Goal: Task Accomplishment & Management: Manage account settings

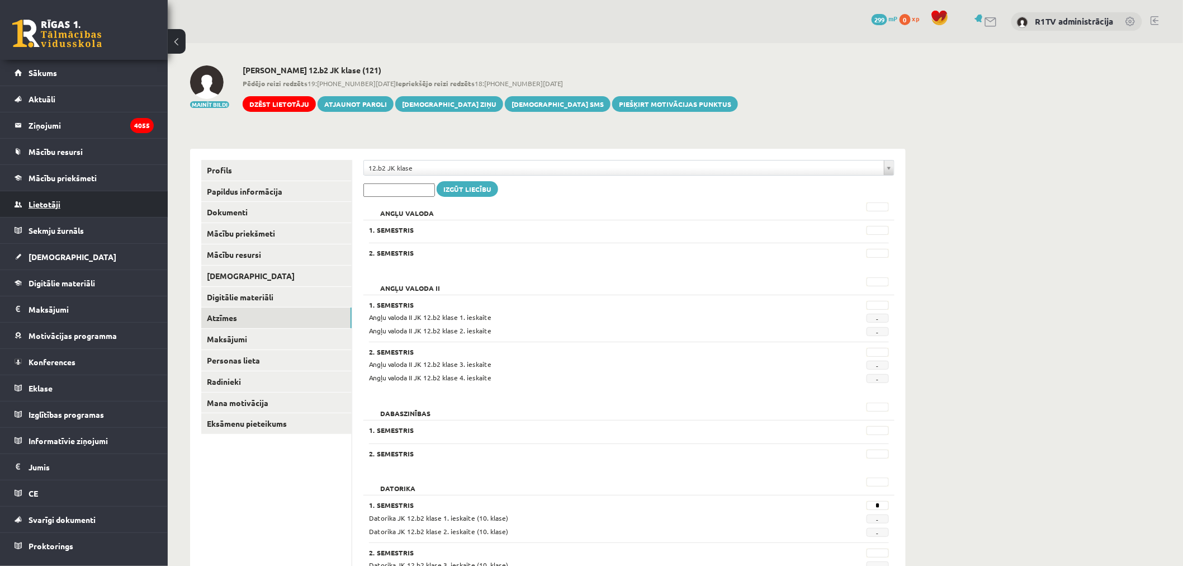
click at [54, 209] on link "Lietotāji" at bounding box center [84, 204] width 139 height 26
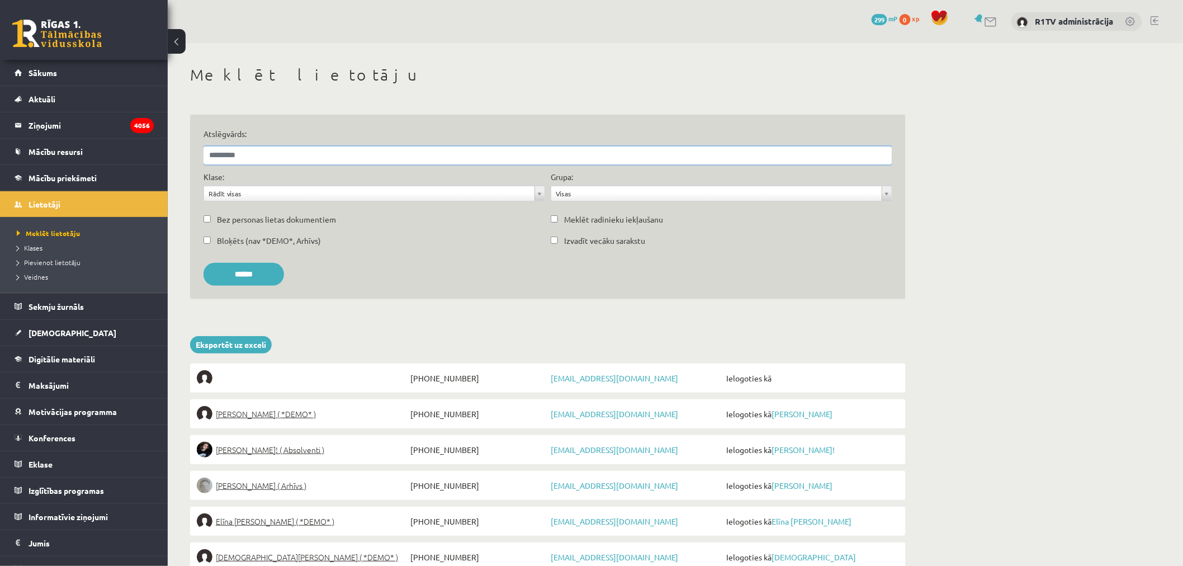
click at [262, 150] on input "Atslēgvārds:" at bounding box center [548, 155] width 689 height 18
type input "********"
click at [204, 263] on input "******" at bounding box center [244, 274] width 81 height 23
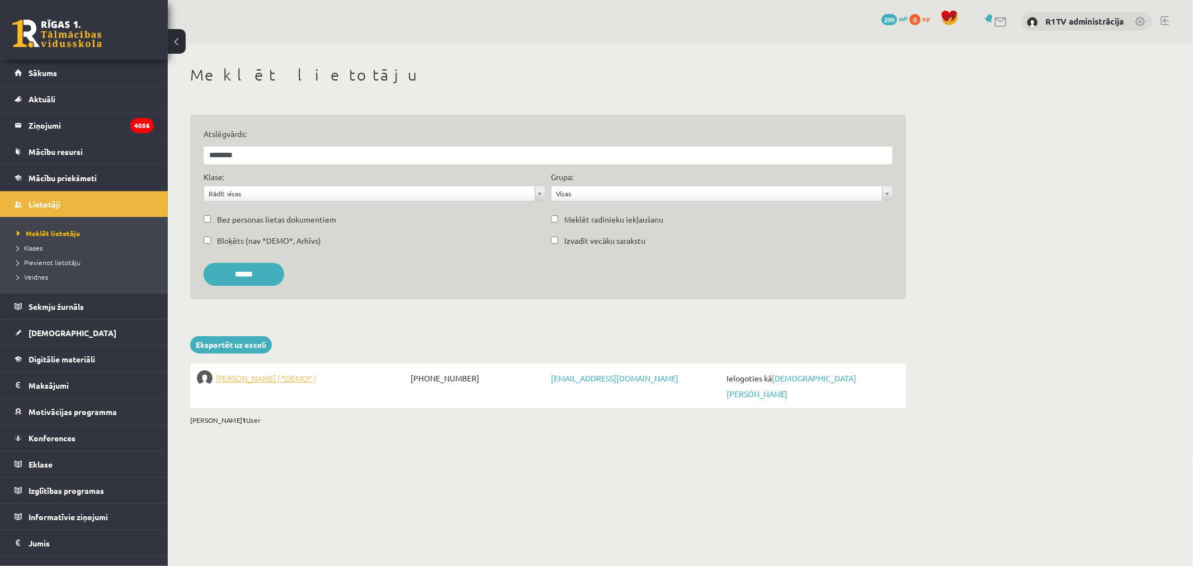
click at [302, 379] on span "Kristaps Jegorovs ( *DEMO* )" at bounding box center [266, 378] width 100 height 16
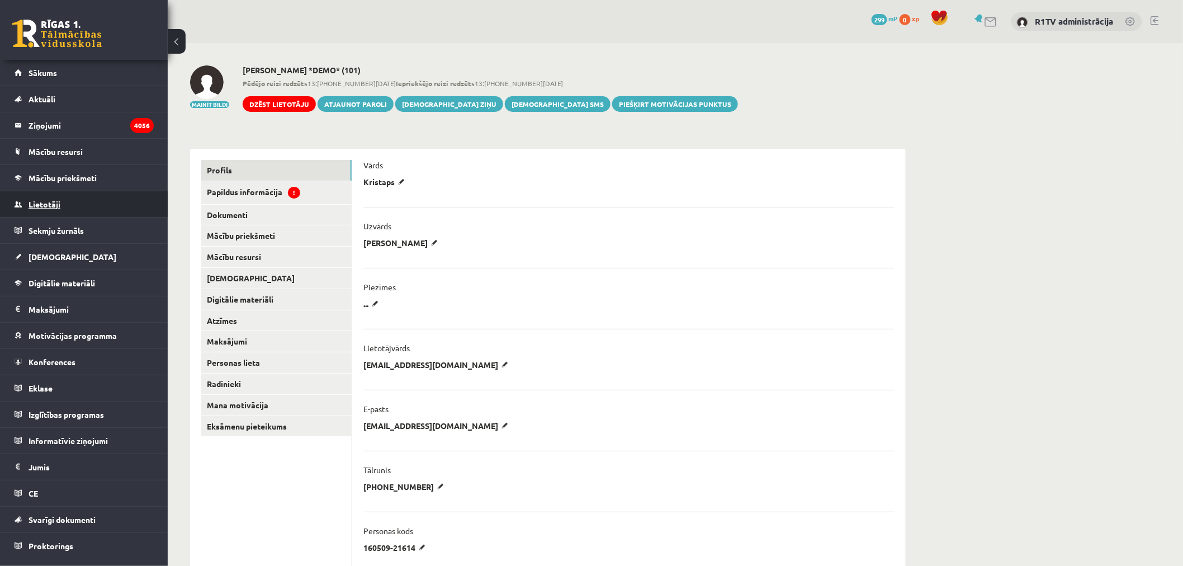
click at [35, 201] on span "Lietotāji" at bounding box center [45, 204] width 32 height 10
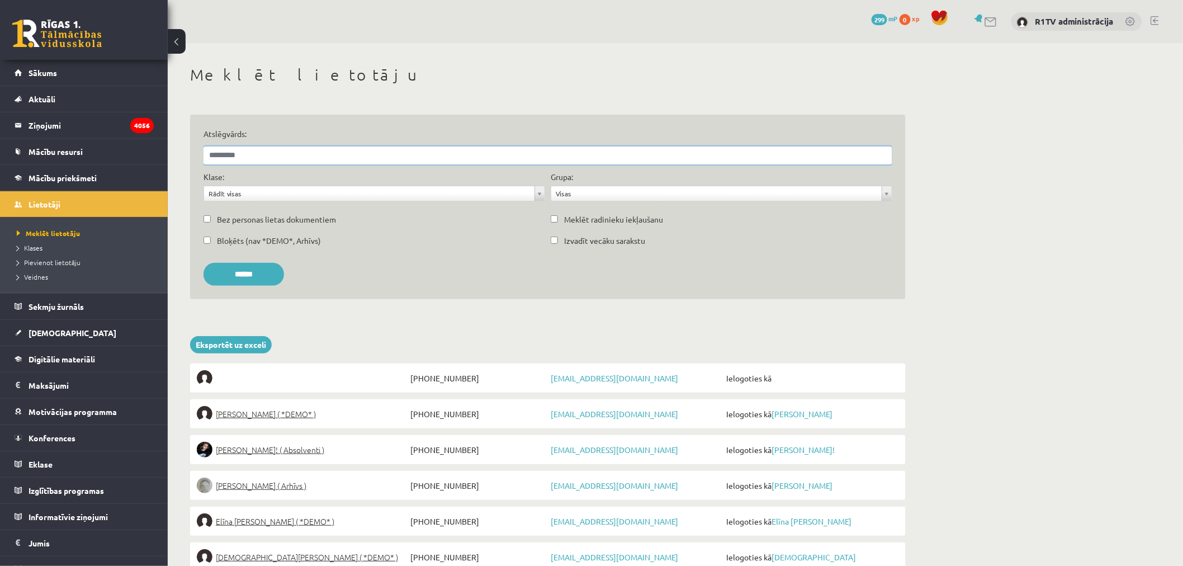
click at [266, 149] on input "Atslēgvārds:" at bounding box center [548, 155] width 689 height 18
paste input "**********"
type input "**********"
click at [204, 263] on input "******" at bounding box center [244, 274] width 81 height 23
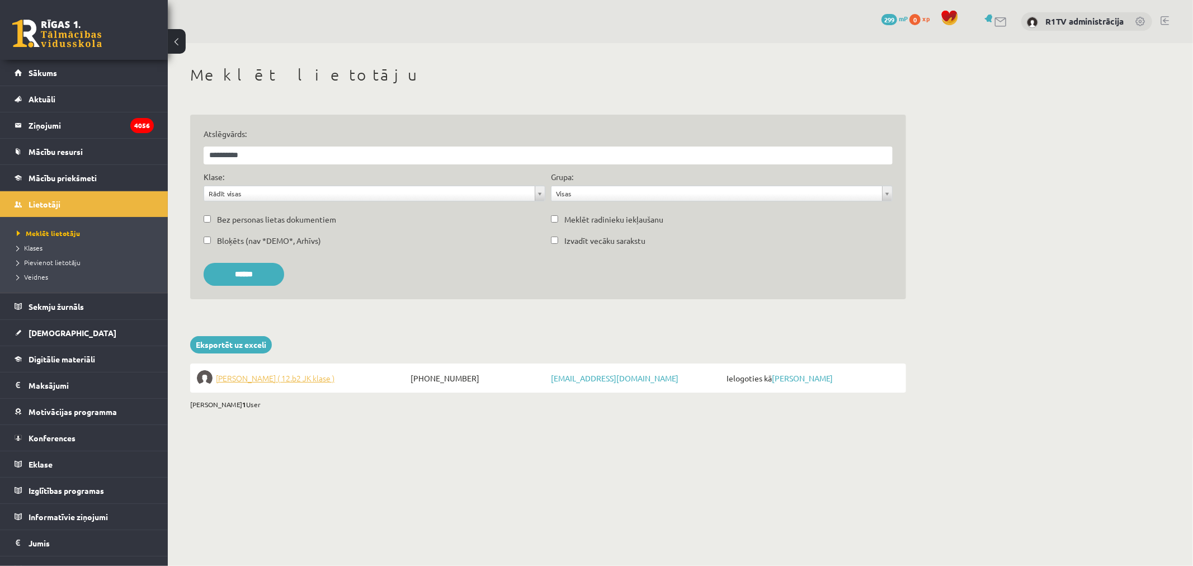
click at [321, 371] on span "Anastasija Maksimova ( 12.b2 JK klase )" at bounding box center [275, 378] width 119 height 16
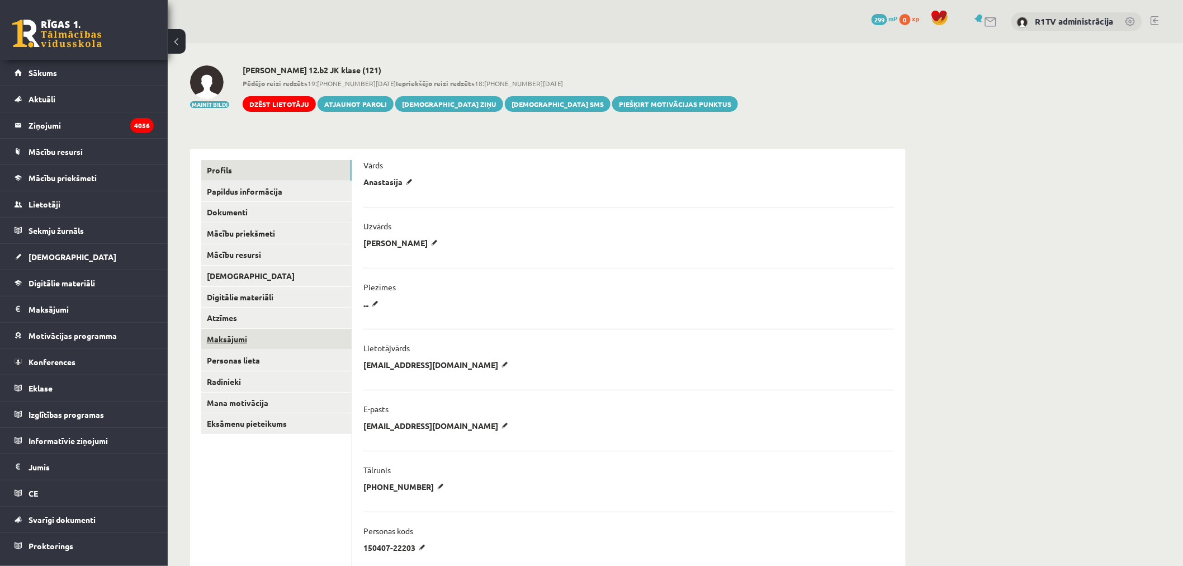
click at [286, 333] on link "Maksājumi" at bounding box center [276, 339] width 150 height 21
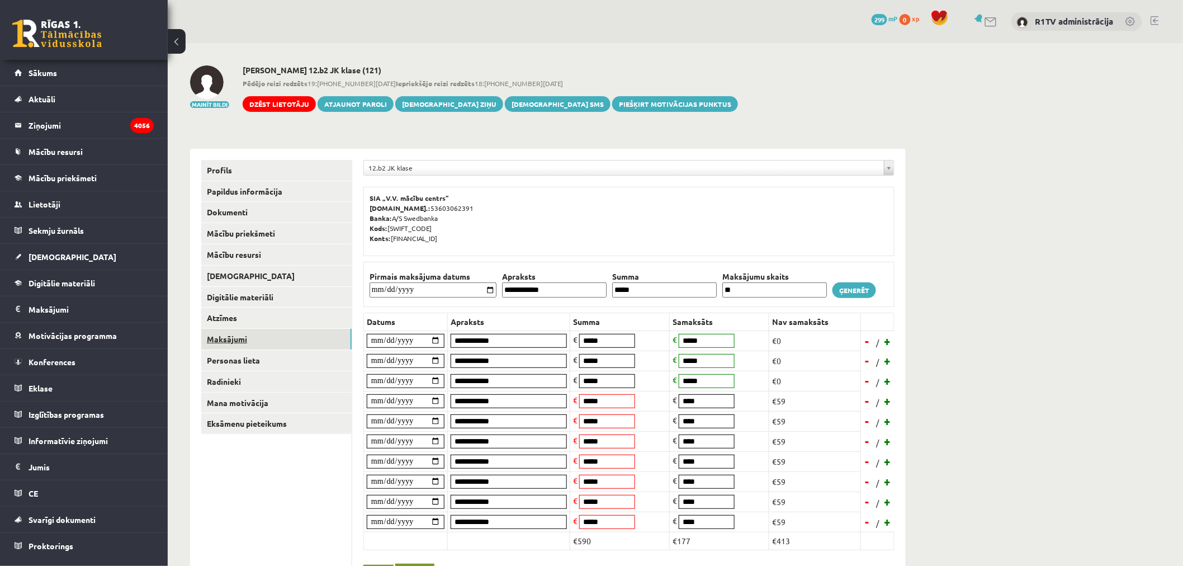
click at [286, 331] on link "Maksājumi" at bounding box center [276, 339] width 150 height 21
click at [300, 319] on link "Atzīmes" at bounding box center [276, 317] width 150 height 21
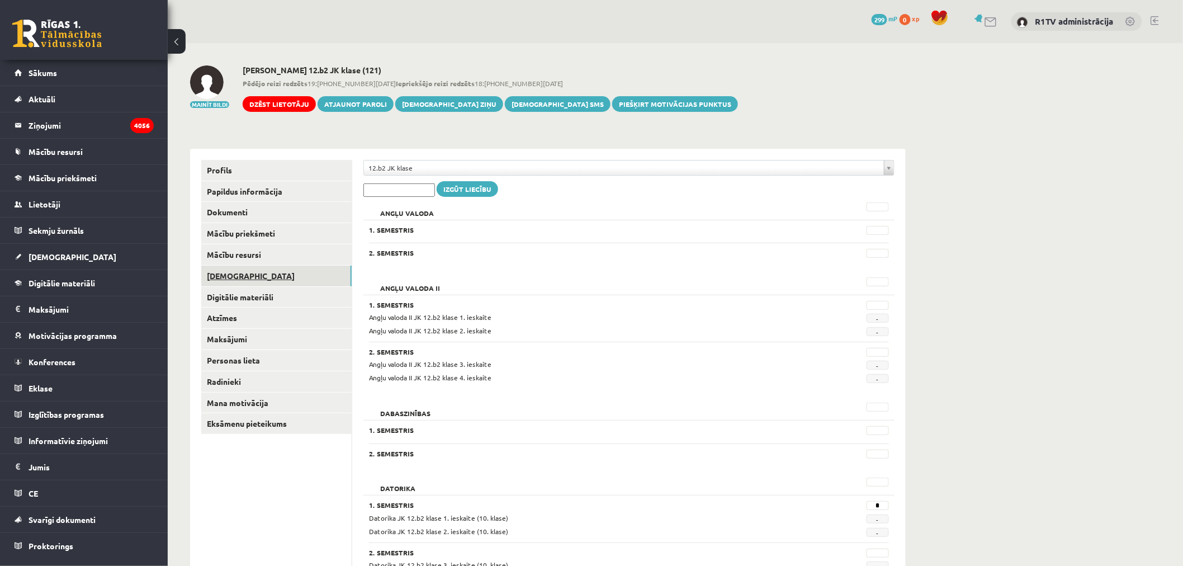
click at [283, 271] on link "[DEMOGRAPHIC_DATA]" at bounding box center [276, 276] width 150 height 21
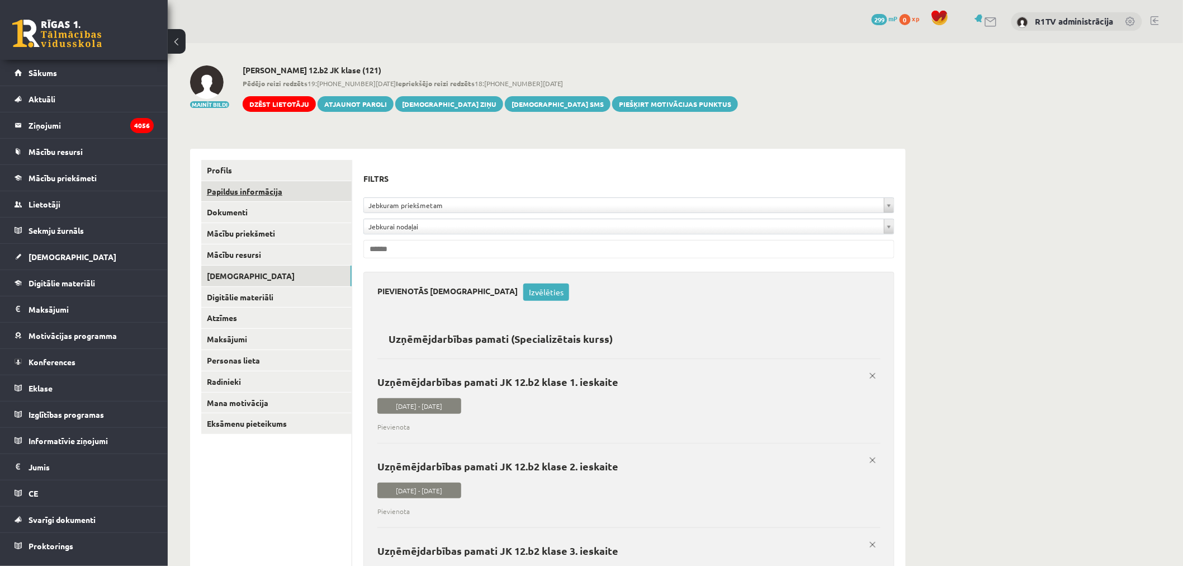
click at [269, 201] on link "Papildus informācija" at bounding box center [276, 191] width 150 height 21
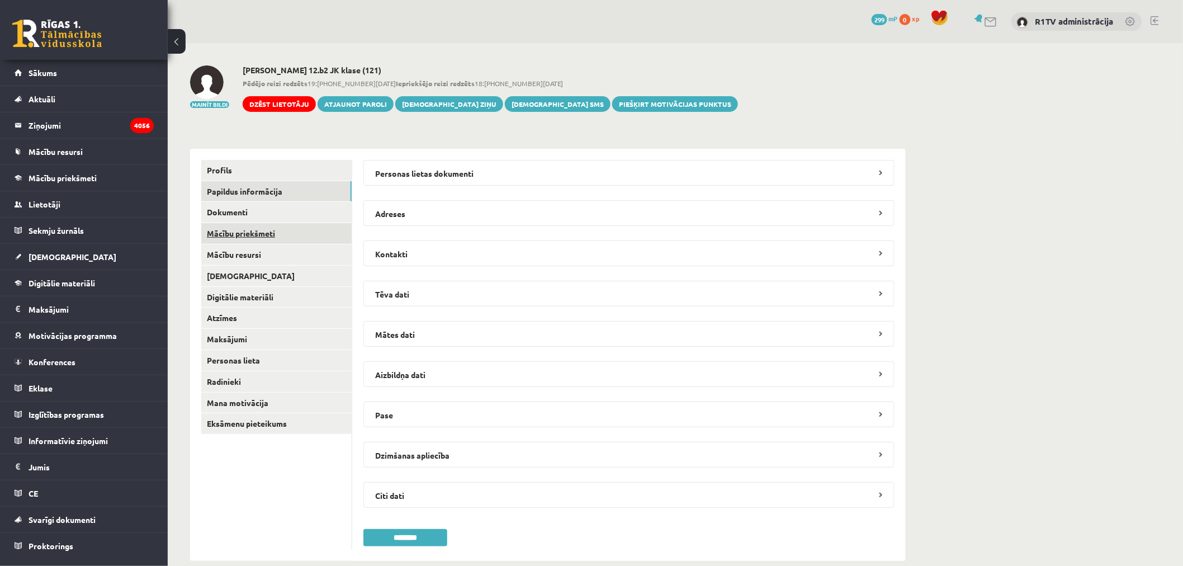
click at [254, 223] on link "Mācību priekšmeti" at bounding box center [276, 233] width 150 height 21
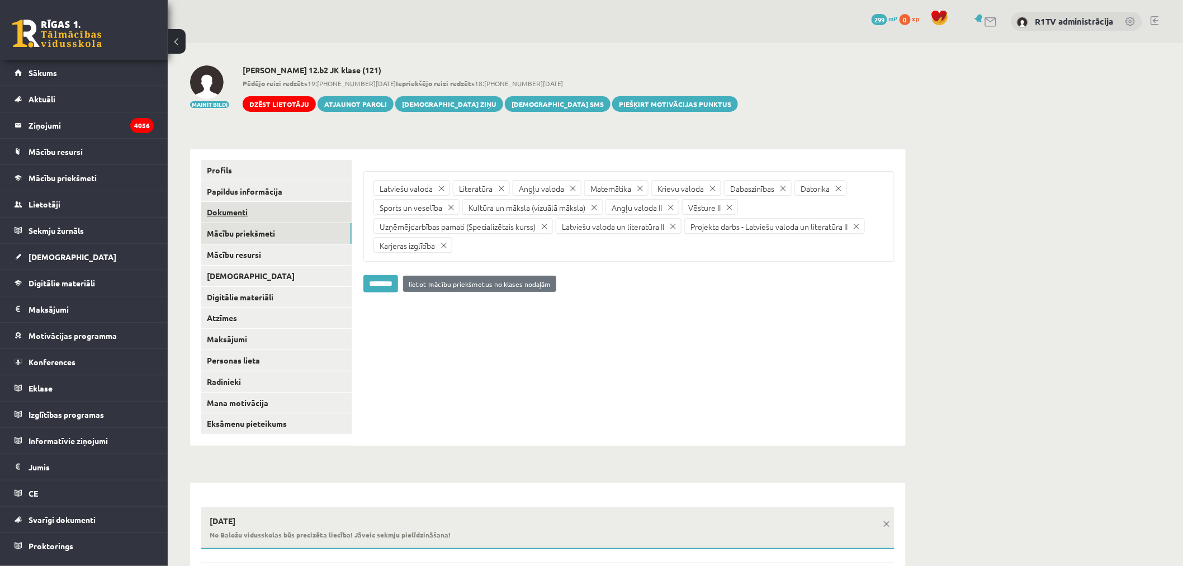
click at [261, 211] on link "Dokumenti" at bounding box center [276, 212] width 150 height 21
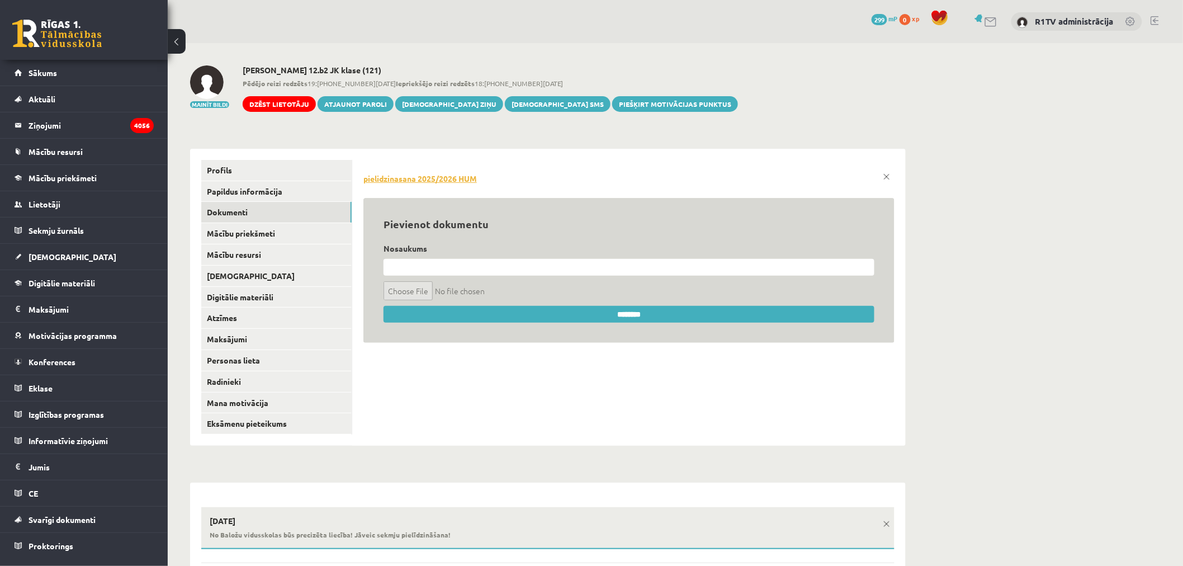
click at [471, 177] on link "pielidzinasana 2025/2026 HUM" at bounding box center [628, 178] width 531 height 11
click at [295, 270] on link "[DEMOGRAPHIC_DATA]" at bounding box center [276, 276] width 150 height 21
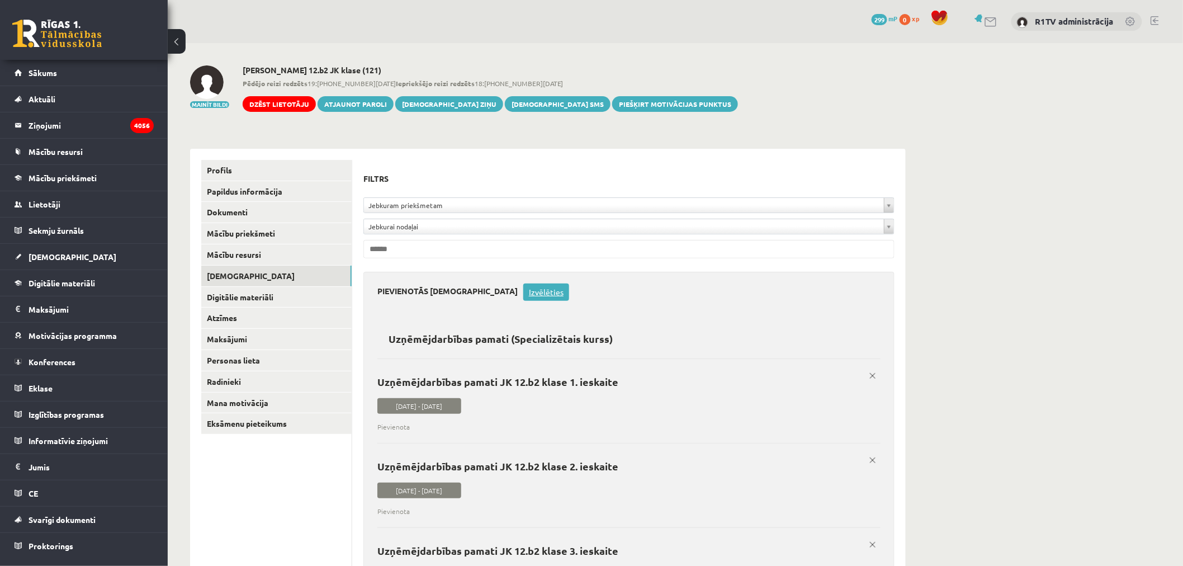
click at [523, 291] on link "Izvēlēties" at bounding box center [546, 291] width 46 height 17
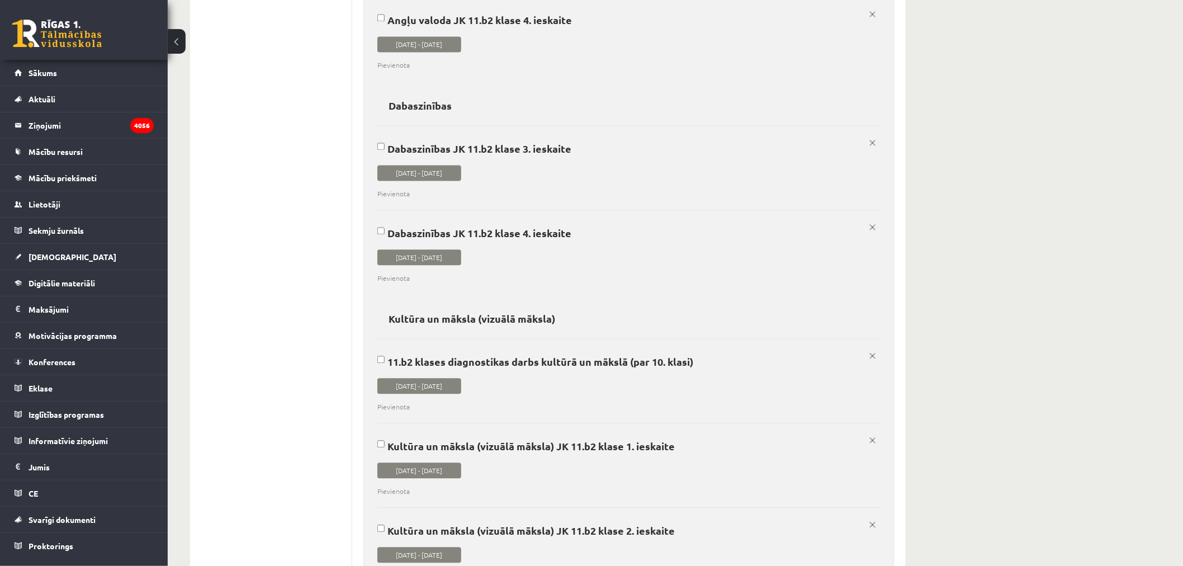
scroll to position [2341, 0]
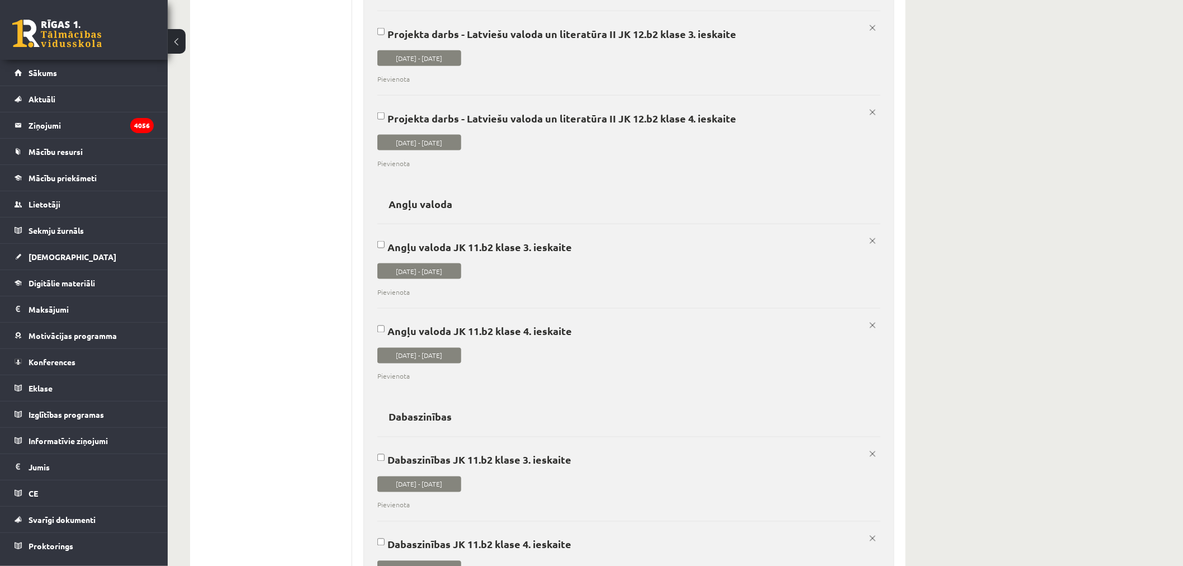
click at [641, 266] on label "Angļu valoda JK 11.b2 klase 3. ieskaite 2026-01-01 - 2026-01-15 Pievienota x" at bounding box center [628, 260] width 503 height 73
click at [627, 351] on label "Angļu valoda JK 11.b2 klase 4. ieskaite 2026-04-01 - 2026-04-15 Pievienota x" at bounding box center [628, 344] width 503 height 73
click at [660, 375] on span "Pievienota" at bounding box center [624, 376] width 495 height 10
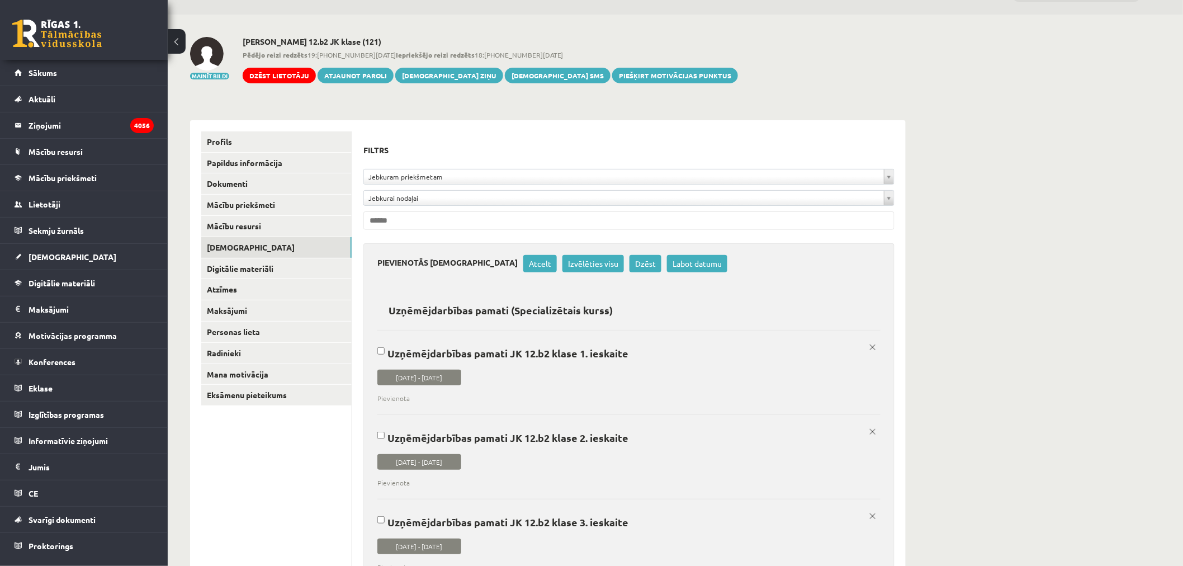
scroll to position [0, 0]
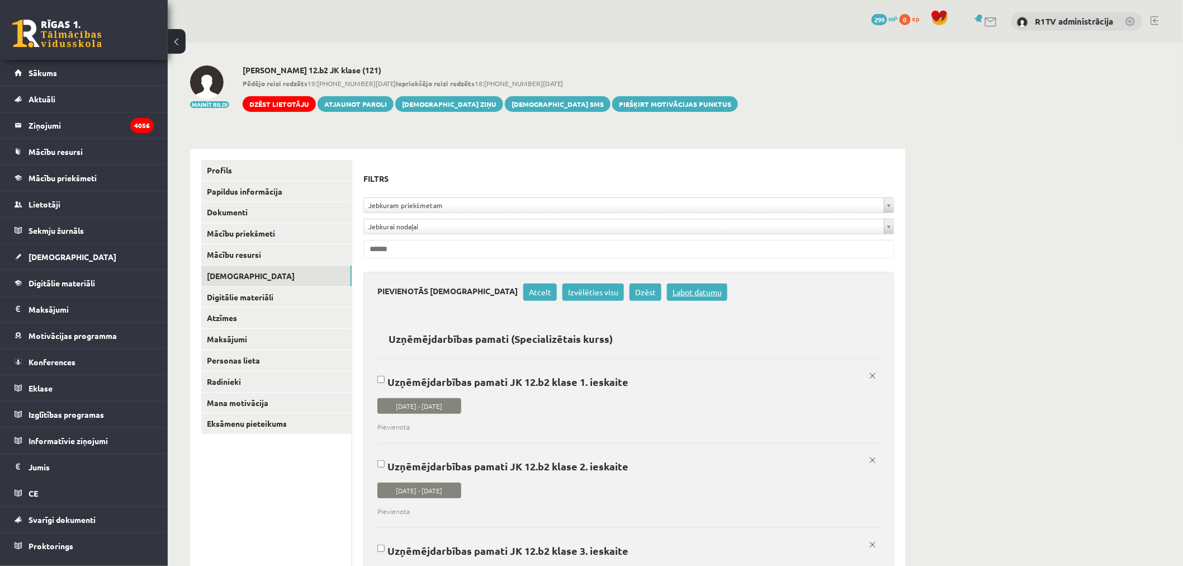
click at [667, 286] on link "Labot datumu" at bounding box center [697, 291] width 60 height 17
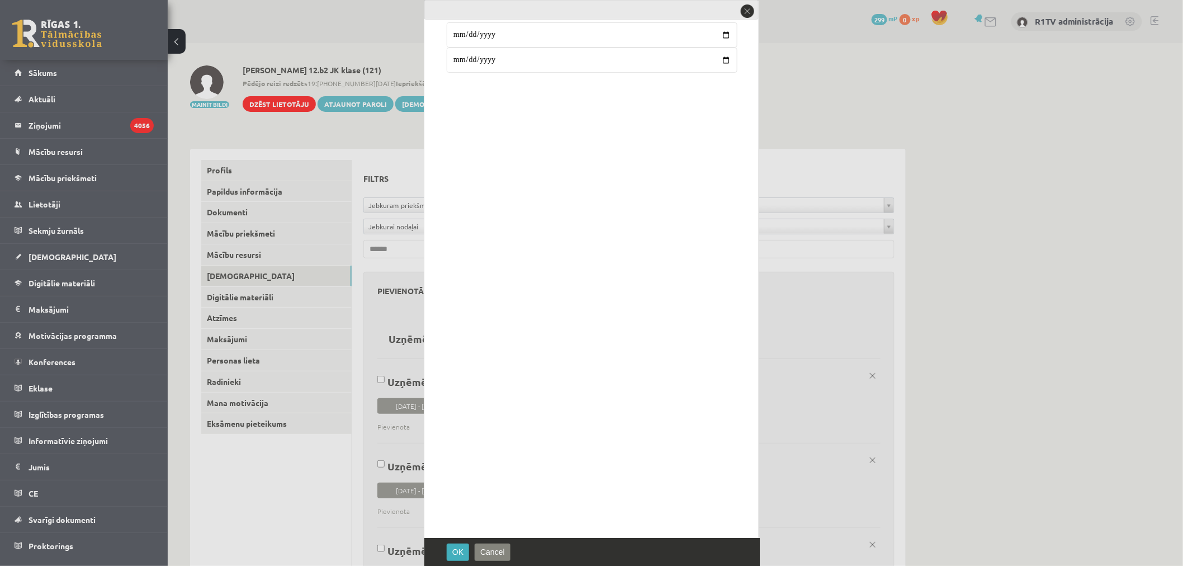
type input "**********"
click at [449, 550] on button "OK" at bounding box center [458, 551] width 22 height 17
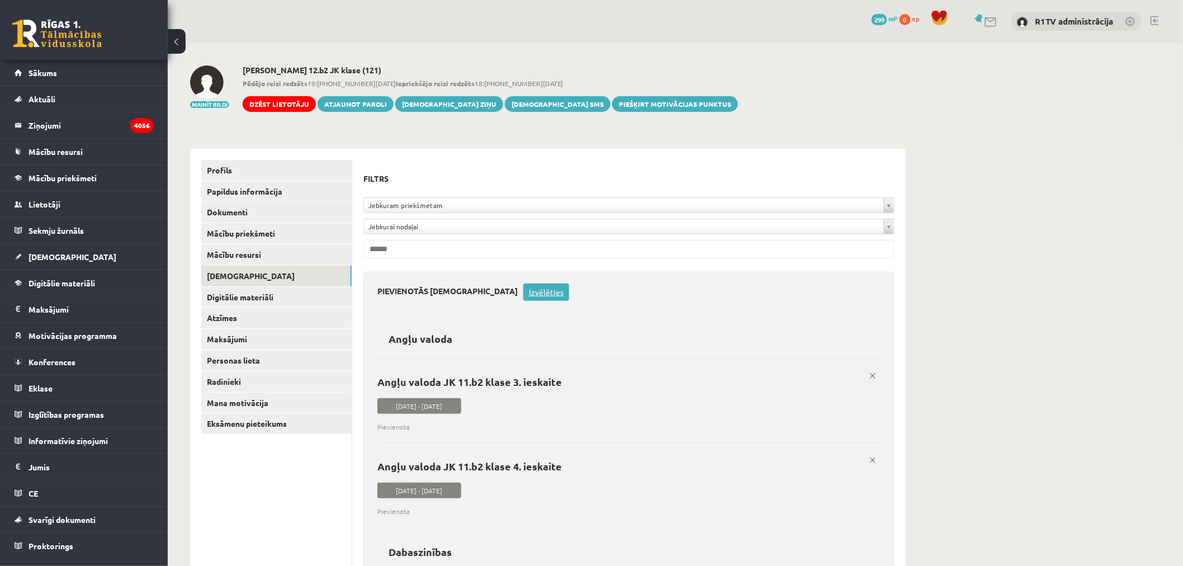
click at [523, 292] on link "Izvēlēties" at bounding box center [546, 291] width 46 height 17
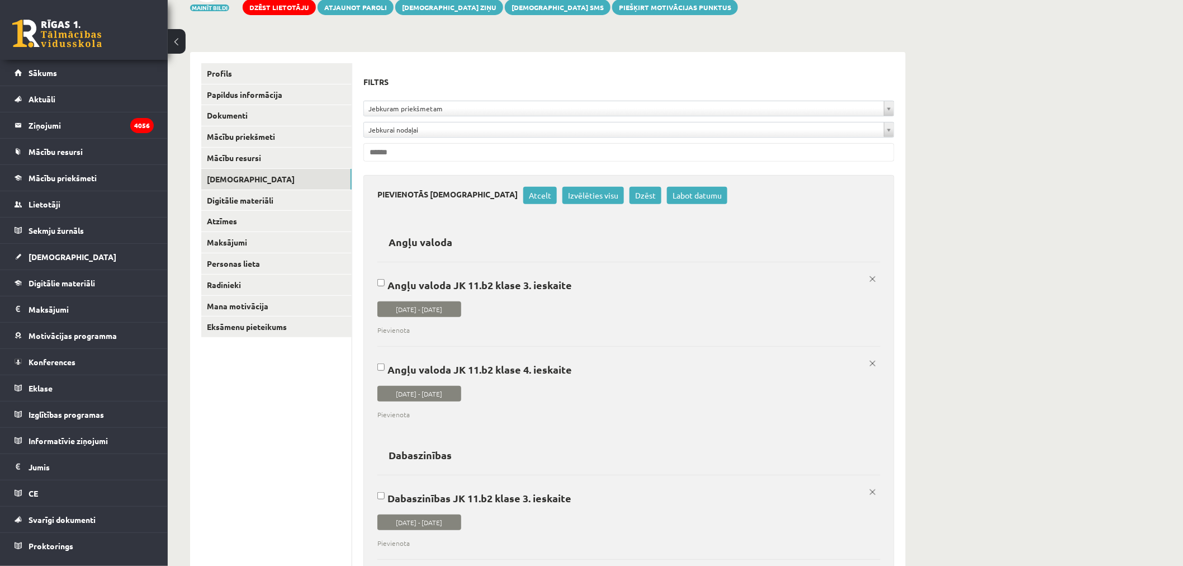
scroll to position [248, 0]
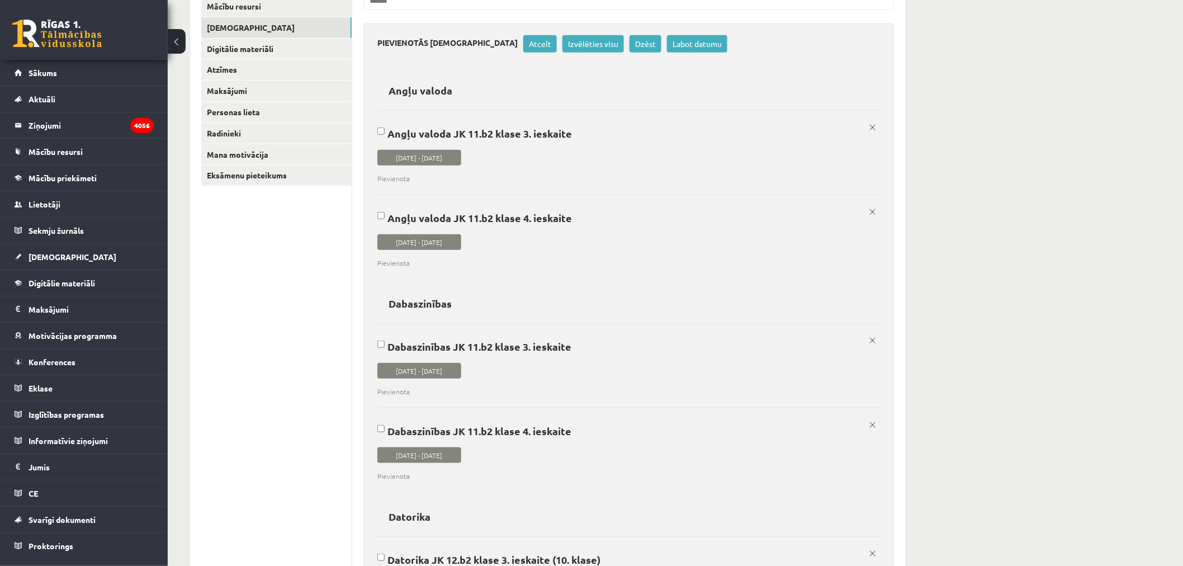
click at [570, 357] on label "Dabaszinības JK 11.b2 klase 3. ieskaite 2026-01-01 - 2026-01-15 Pievienota x" at bounding box center [628, 359] width 503 height 73
click at [576, 421] on label "Dabaszinības JK 11.b2 klase 4. ieskaite 2026-04-16 - 2026-04-30 Pievienota x" at bounding box center [628, 444] width 503 height 73
click at [667, 46] on link "Labot datumu" at bounding box center [697, 43] width 60 height 17
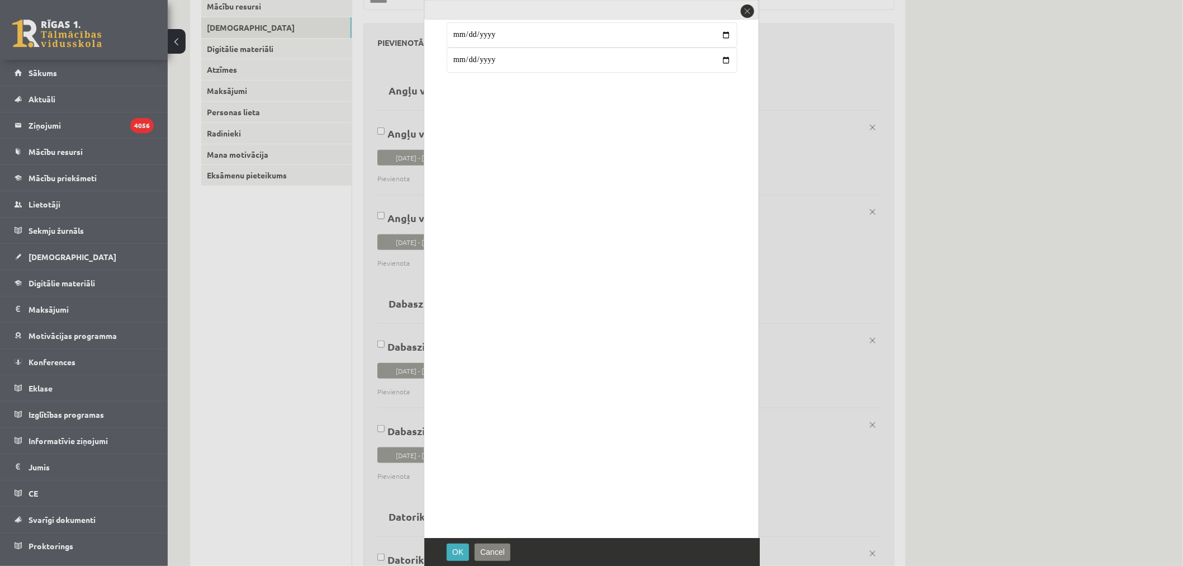
type input "**********"
click at [456, 545] on button "OK" at bounding box center [458, 551] width 22 height 17
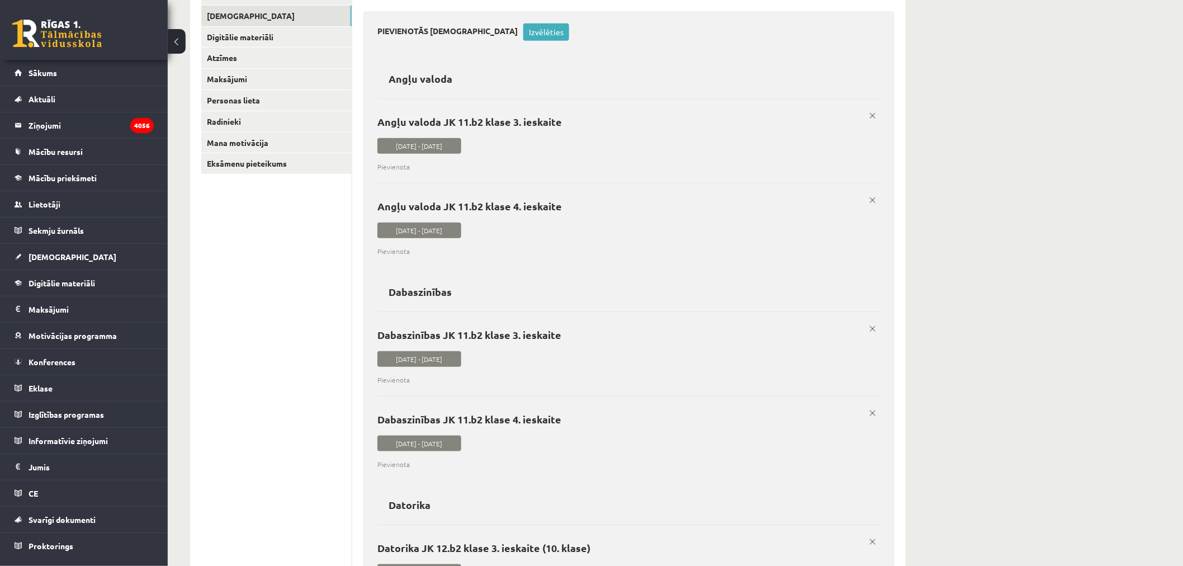
scroll to position [12, 0]
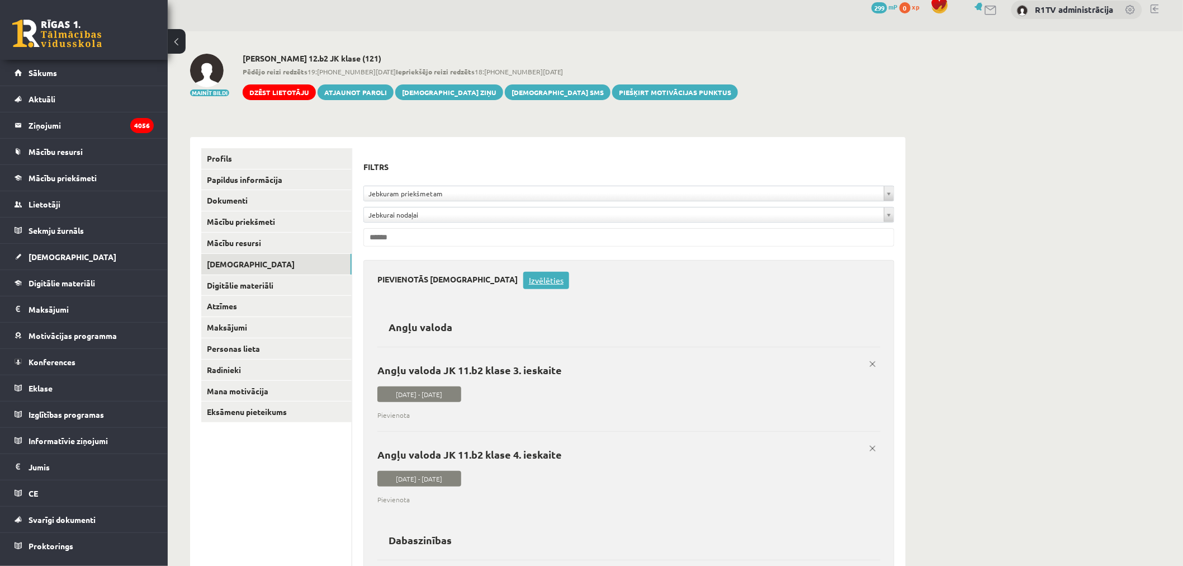
click at [523, 280] on link "Izvēlēties" at bounding box center [546, 280] width 46 height 17
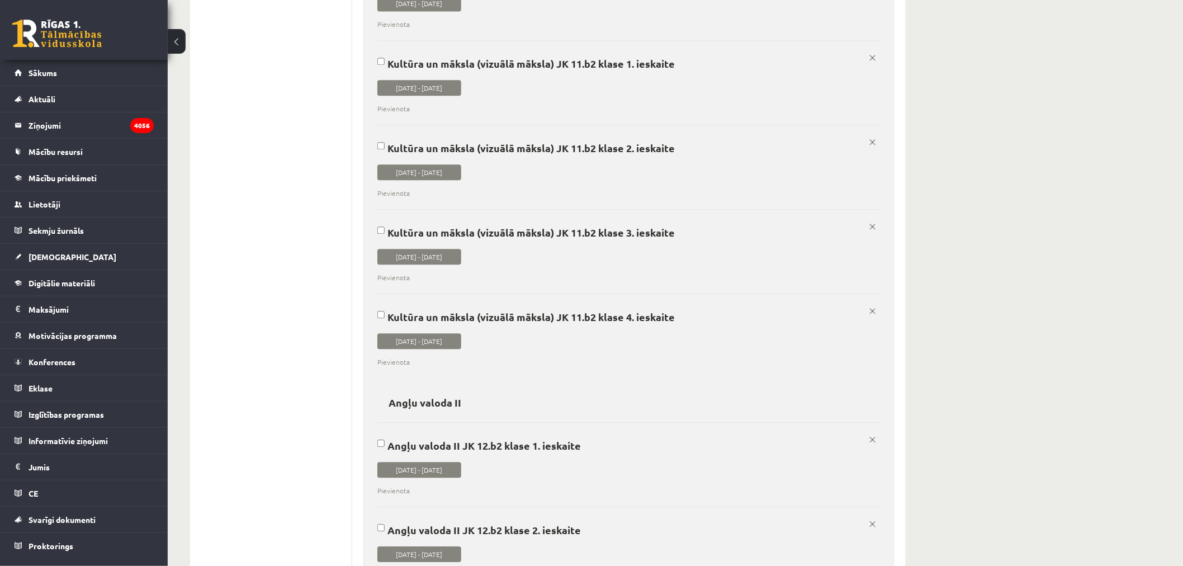
scroll to position [1048, 0]
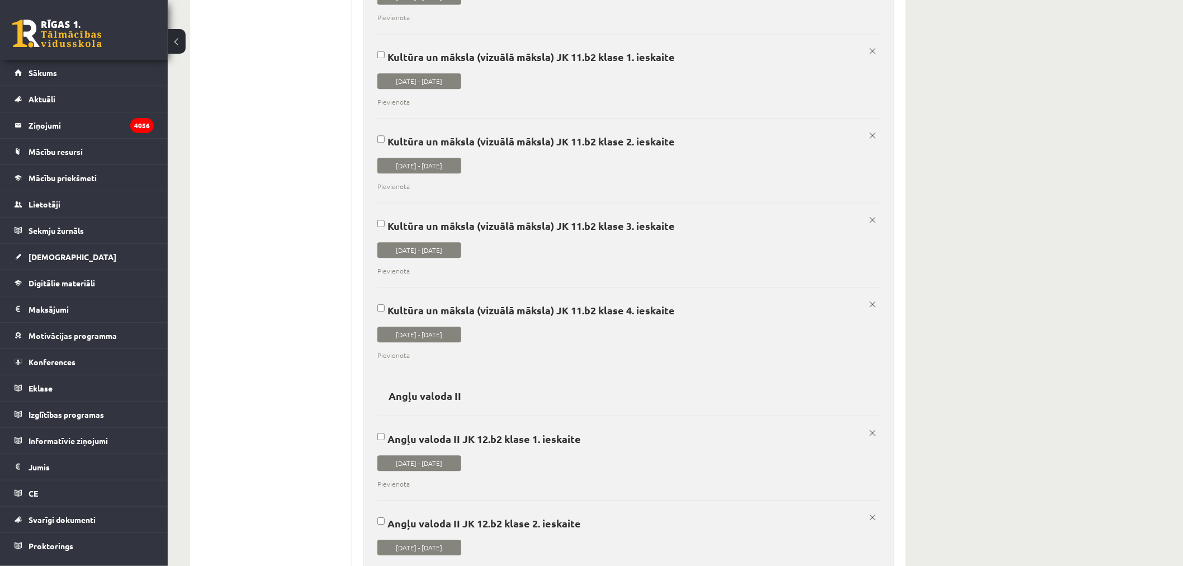
click at [750, 323] on label "Kultūra un māksla (vizuālā māksla) JK 11.b2 klase 4. ieskaite 2026-05-01 - 2026…" at bounding box center [628, 323] width 503 height 73
click at [741, 276] on span "Pievienota" at bounding box center [624, 271] width 495 height 10
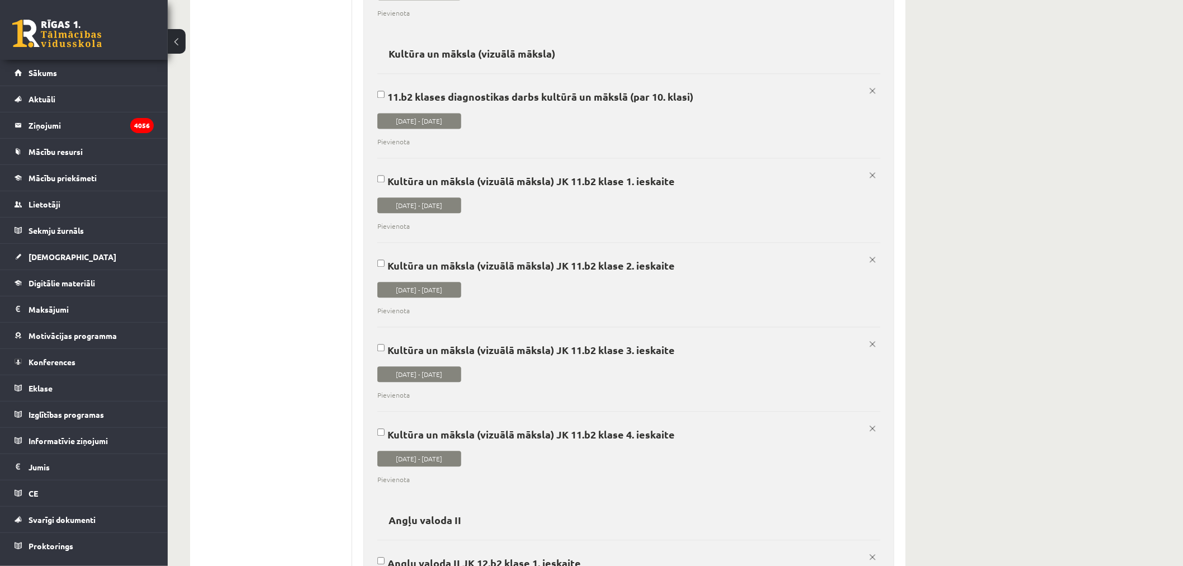
click at [736, 273] on label "Kultūra un māksla (vizuālā māksla) JK 11.b2 klase 2. ieskaite 2025-12-01 - 2025…" at bounding box center [628, 278] width 503 height 73
click at [739, 225] on span "Pievienota" at bounding box center [624, 226] width 495 height 10
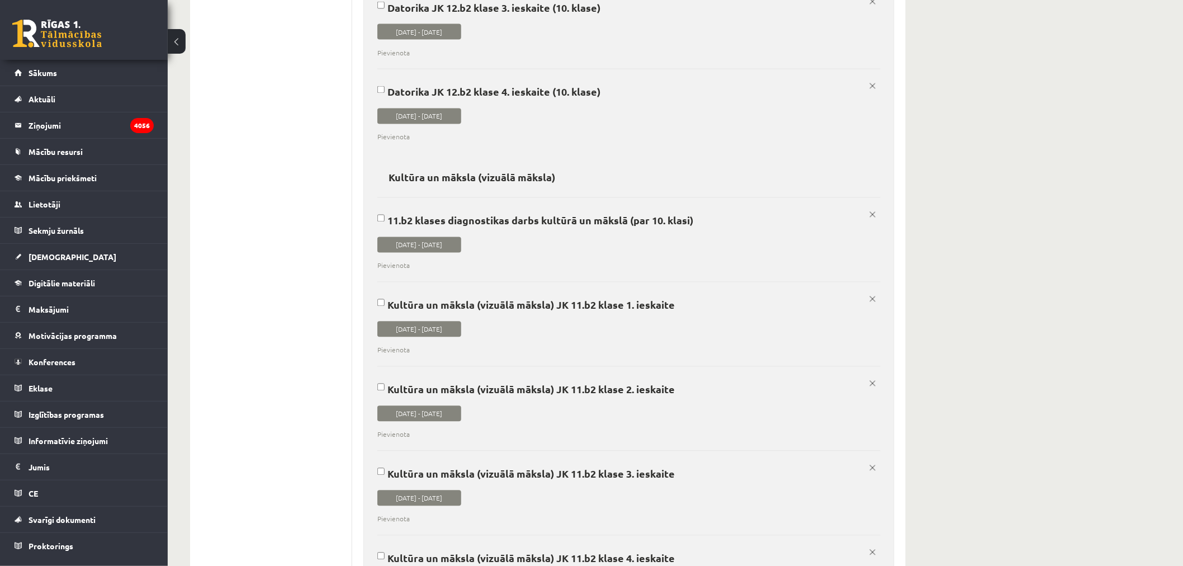
click at [736, 232] on label "11.b2 klases diagnostikas darbs kultūrā un mākslā (par 10. klasi) 2025-10-01 - …" at bounding box center [628, 233] width 503 height 73
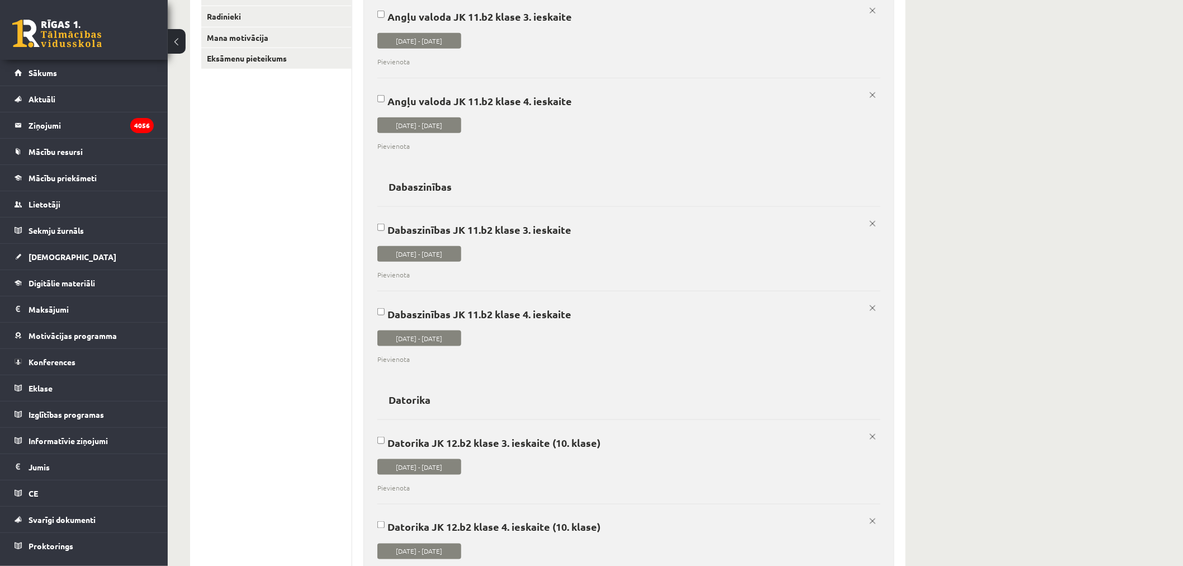
scroll to position [0, 0]
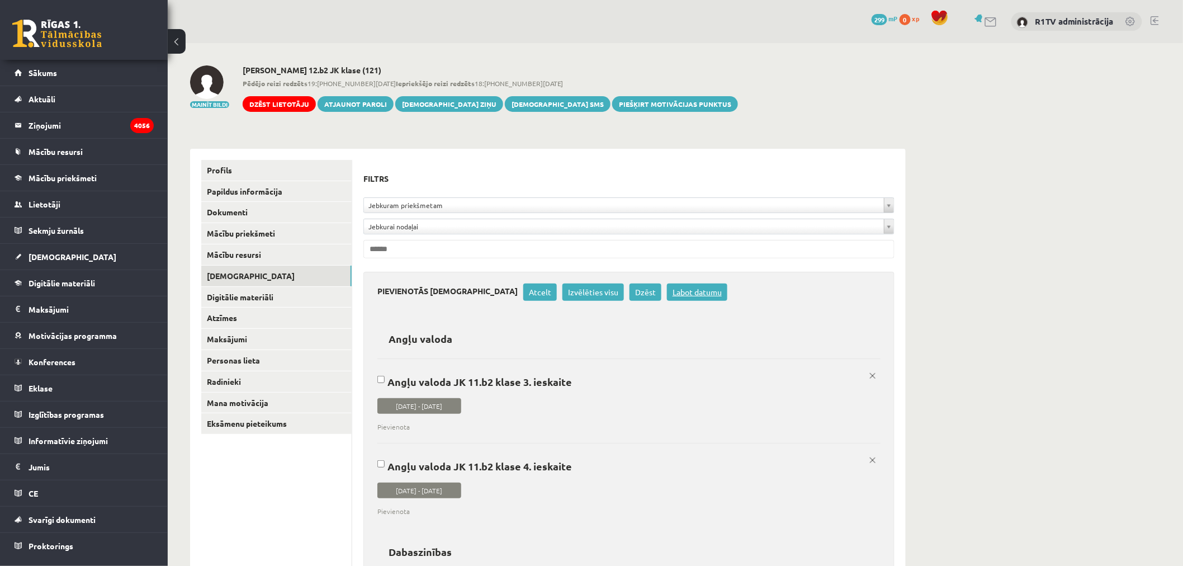
click at [673, 297] on link "Labot datumu" at bounding box center [697, 291] width 60 height 17
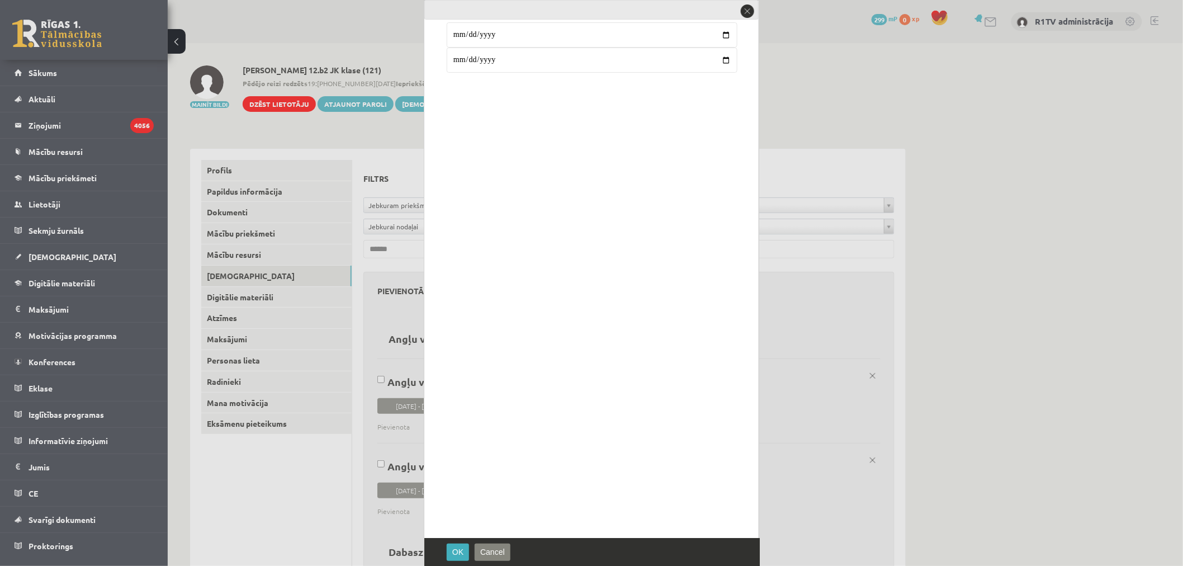
type input "**********"
click at [453, 550] on span "OK" at bounding box center [457, 551] width 11 height 9
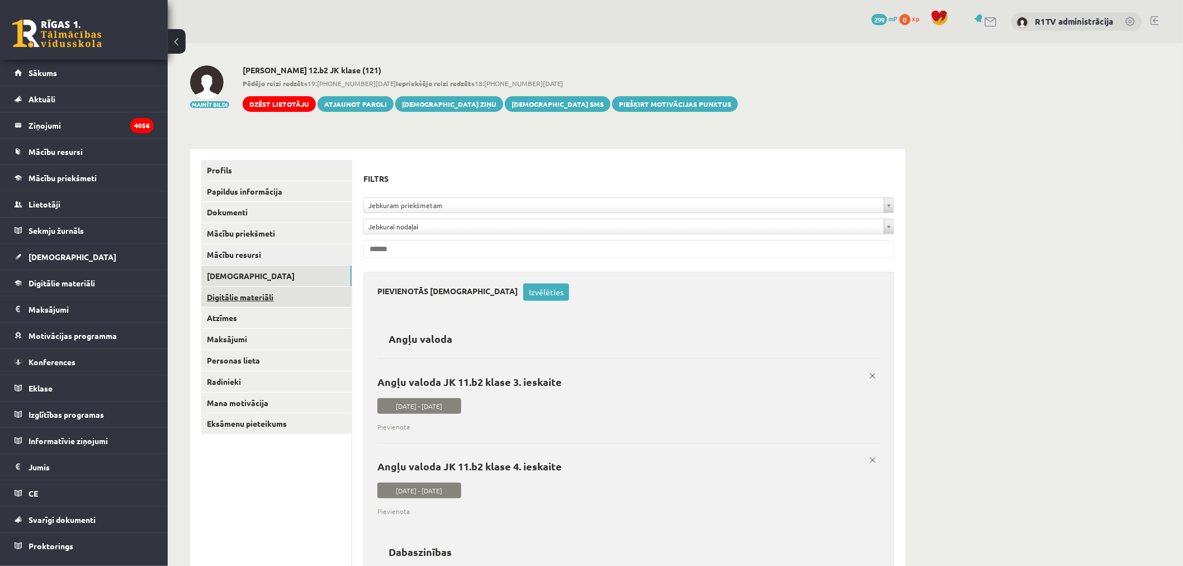
click at [255, 291] on link "Digitālie materiāli" at bounding box center [276, 297] width 150 height 21
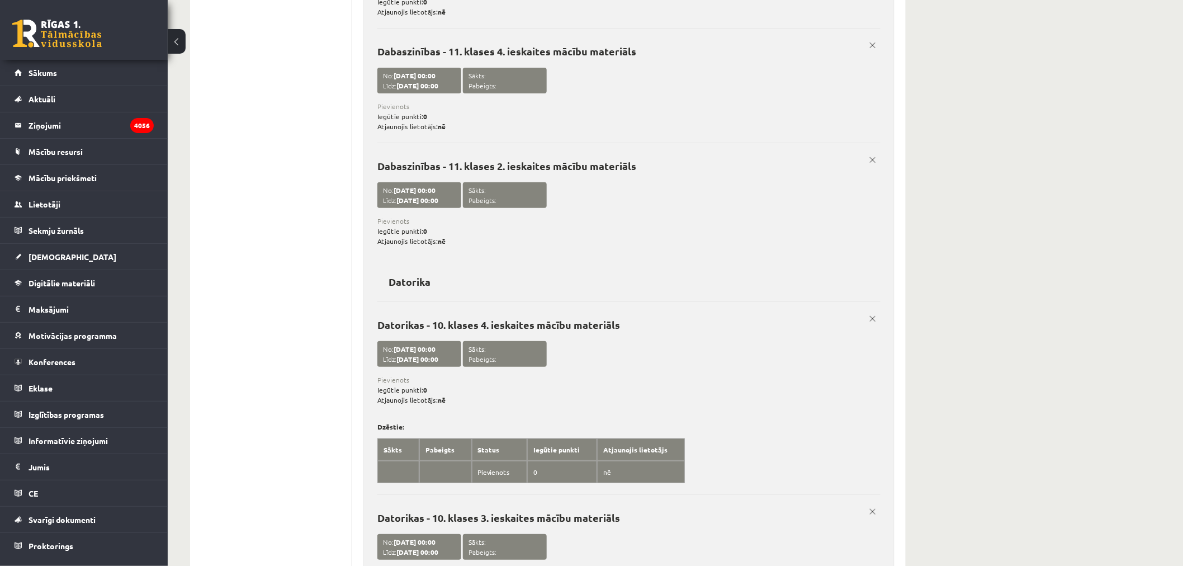
scroll to position [35, 0]
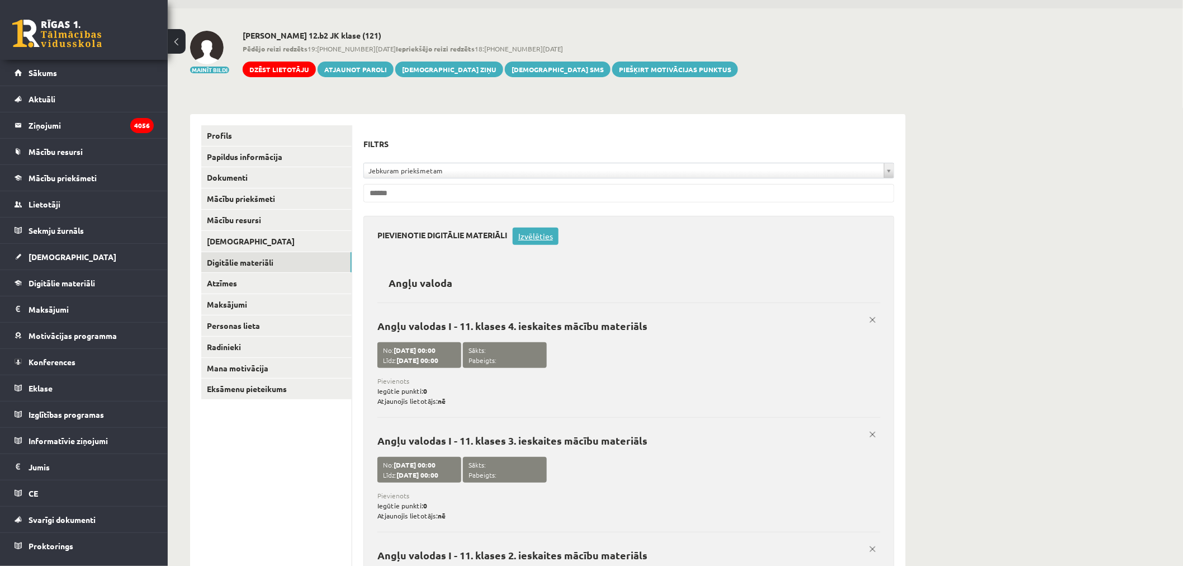
click at [540, 231] on link "Izvēlēties" at bounding box center [536, 236] width 46 height 17
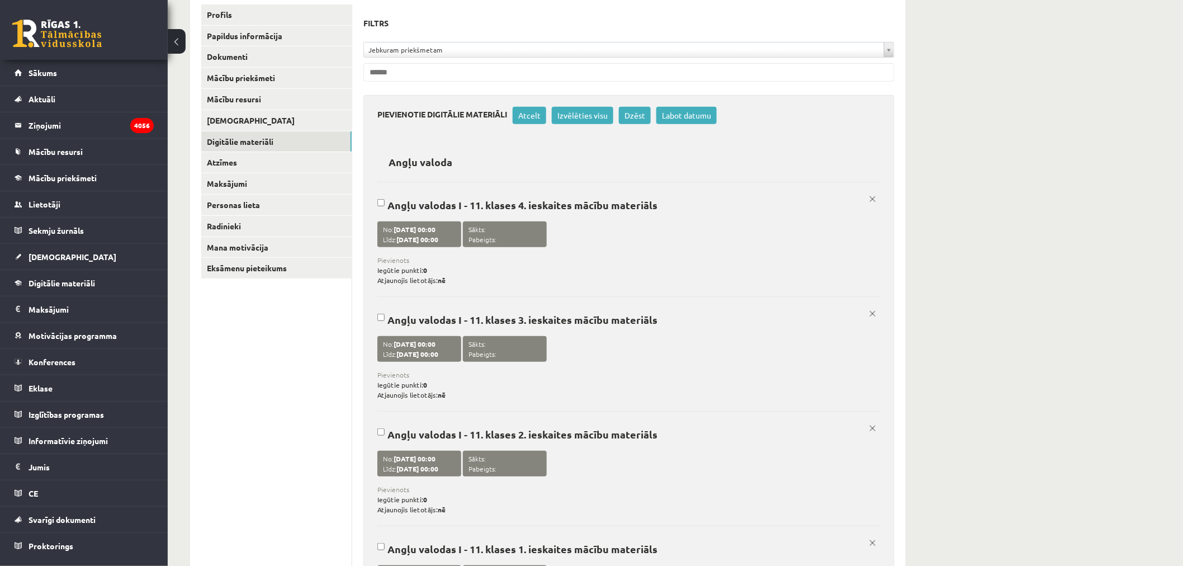
scroll to position [159, 0]
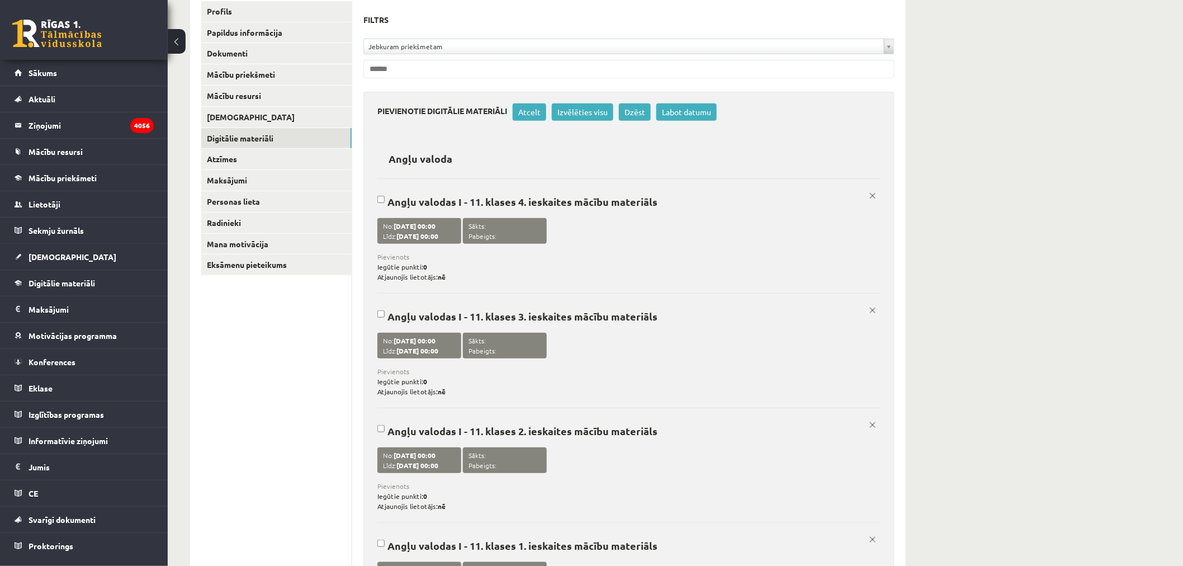
click at [694, 329] on label "Angļu valodas I - 11. klases 3. ieskaites mācību materiāls No: 01/01/2026 00:00…" at bounding box center [628, 344] width 503 height 103
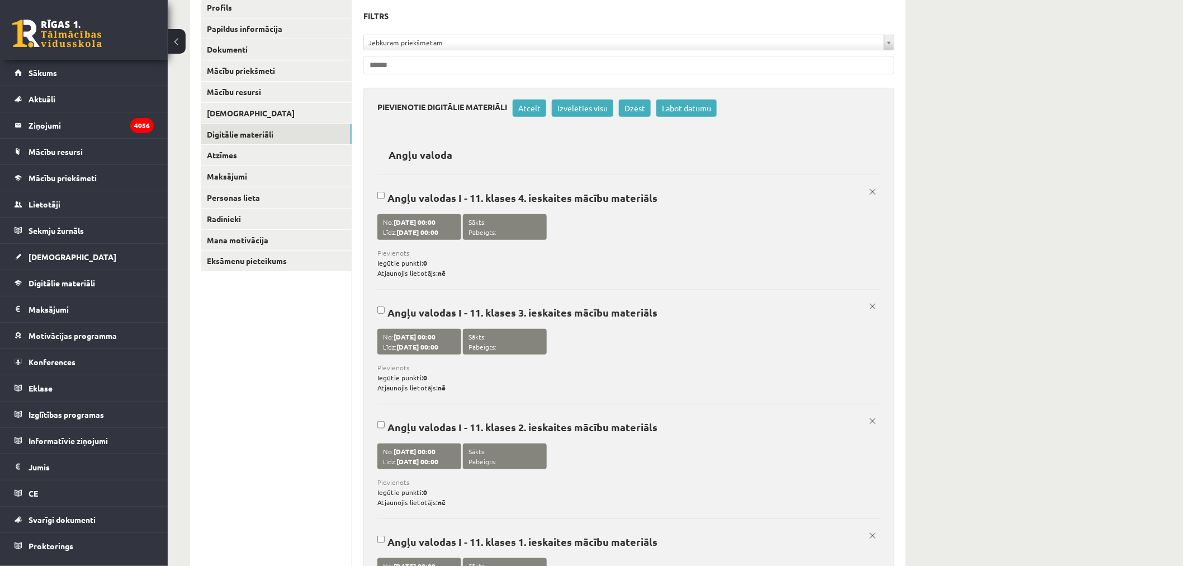
scroll to position [407, 0]
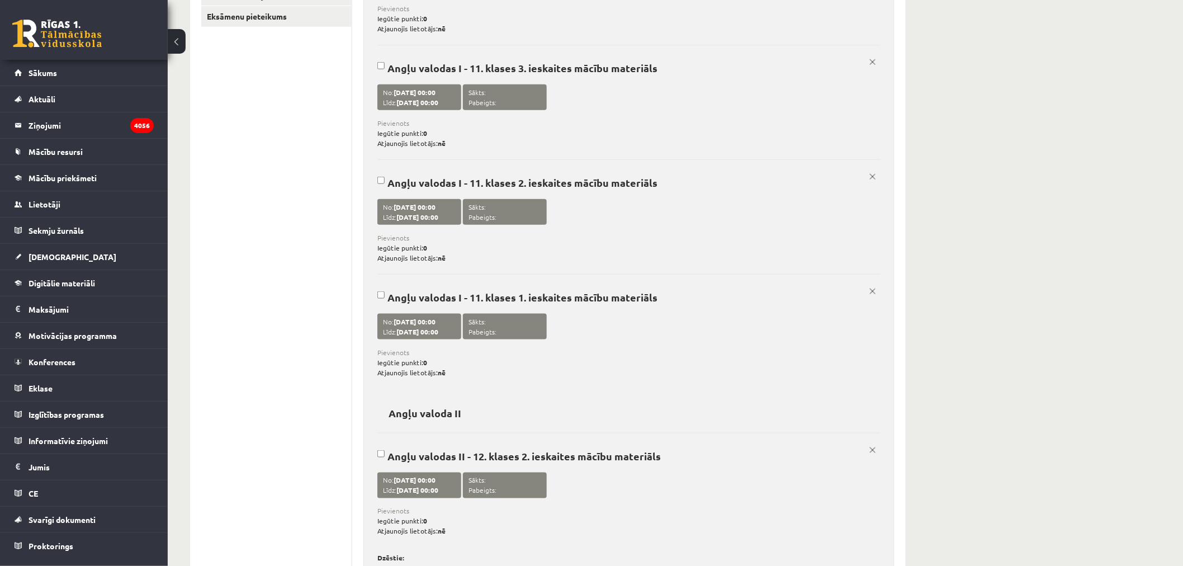
click at [643, 337] on label "Angļu valodas I - 11. klases 1. ieskaites mācību materiāls No: 01/09/2025 00:00…" at bounding box center [628, 325] width 503 height 103
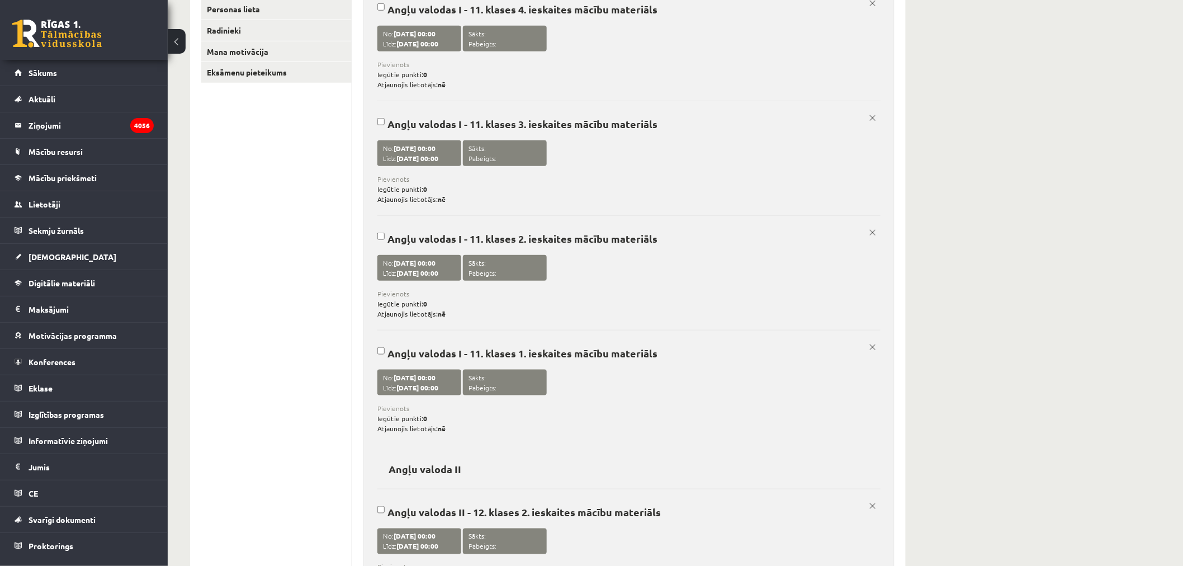
scroll to position [283, 0]
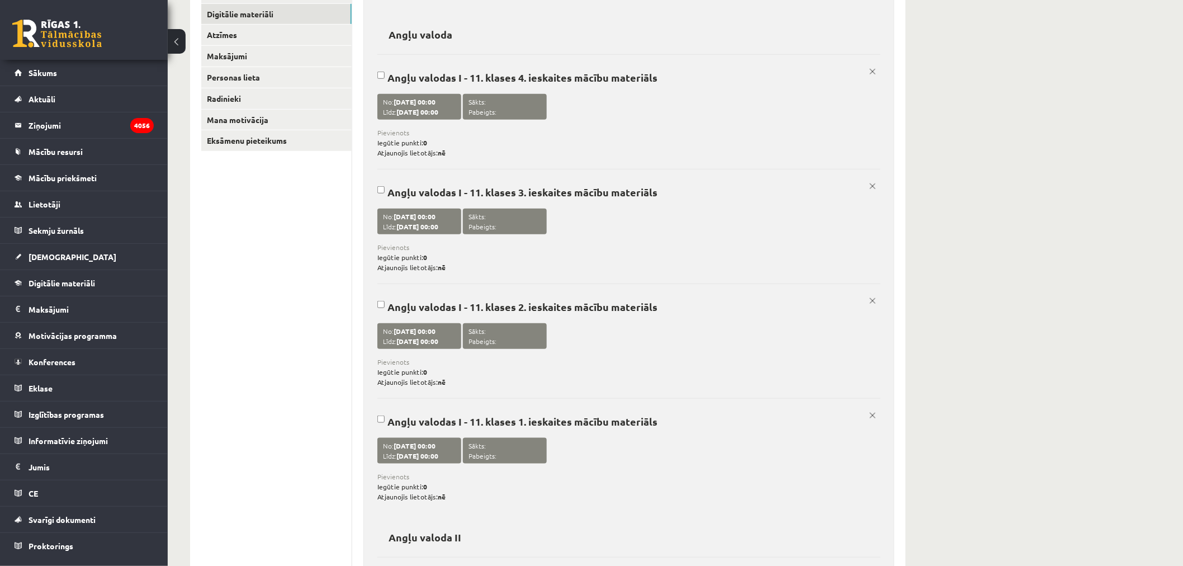
click at [669, 326] on label "Angļu valodas I - 11. klases 2. ieskaites mācību materiāls No: 01/11/2025 00:00…" at bounding box center [628, 334] width 503 height 103
click at [681, 231] on label "Angļu valodas I - 11. klases 3. ieskaites mācību materiāls No: 01/01/2026 00:00…" at bounding box center [628, 220] width 503 height 103
click at [682, 231] on label "Angļu valodas I - 11. klases 3. ieskaites mācību materiāls No: 01/01/2026 00:00…" at bounding box center [628, 220] width 503 height 103
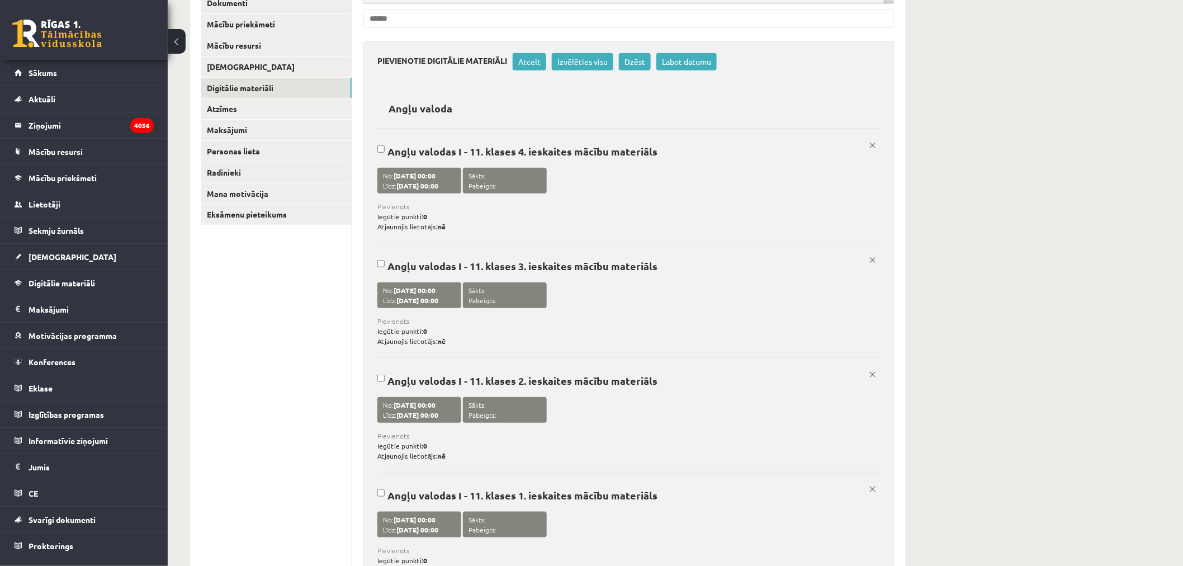
scroll to position [97, 0]
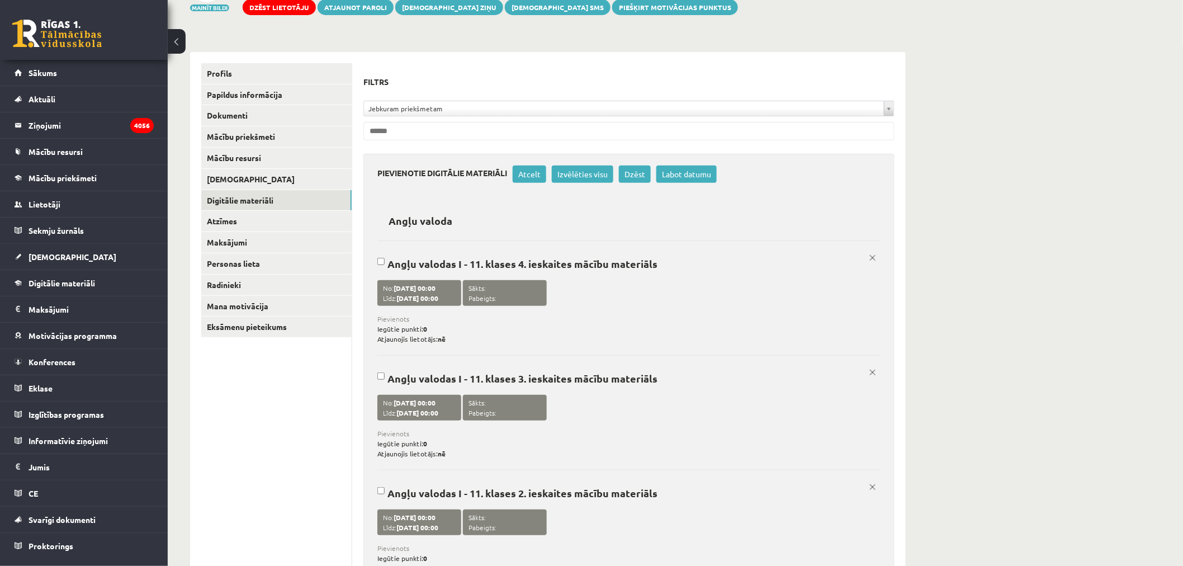
click at [676, 280] on label "Angļu valodas I - 11. klases 4. ieskaites mācību materiāls No: 01/04/2026 00:00…" at bounding box center [628, 291] width 503 height 103
click at [682, 169] on link "Labot datumu" at bounding box center [686, 173] width 60 height 17
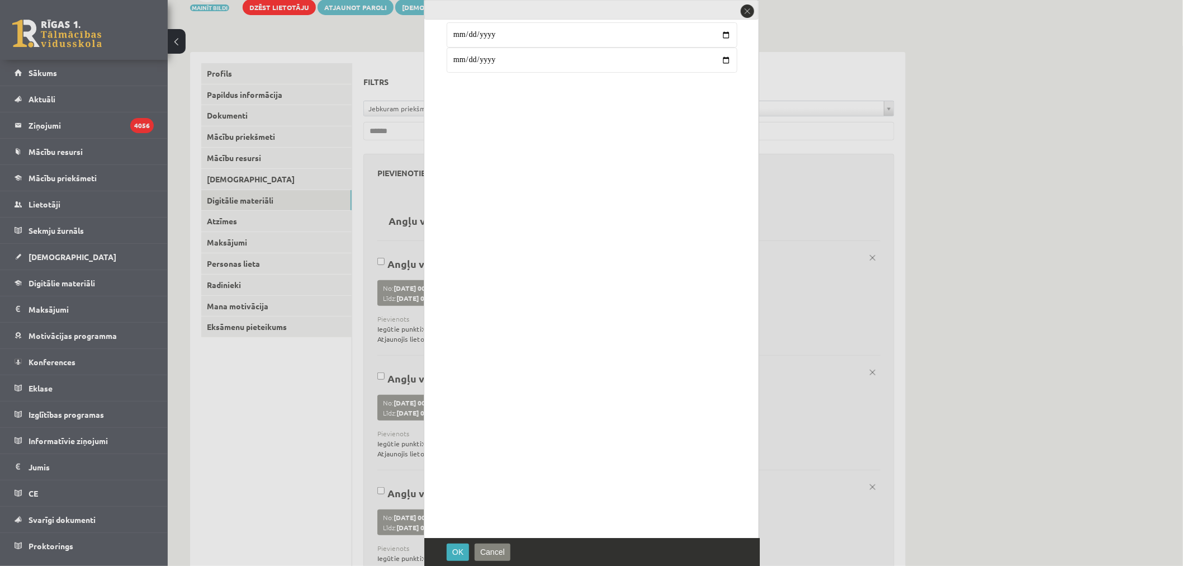
type input "**********"
click at [453, 545] on button "OK" at bounding box center [458, 551] width 22 height 17
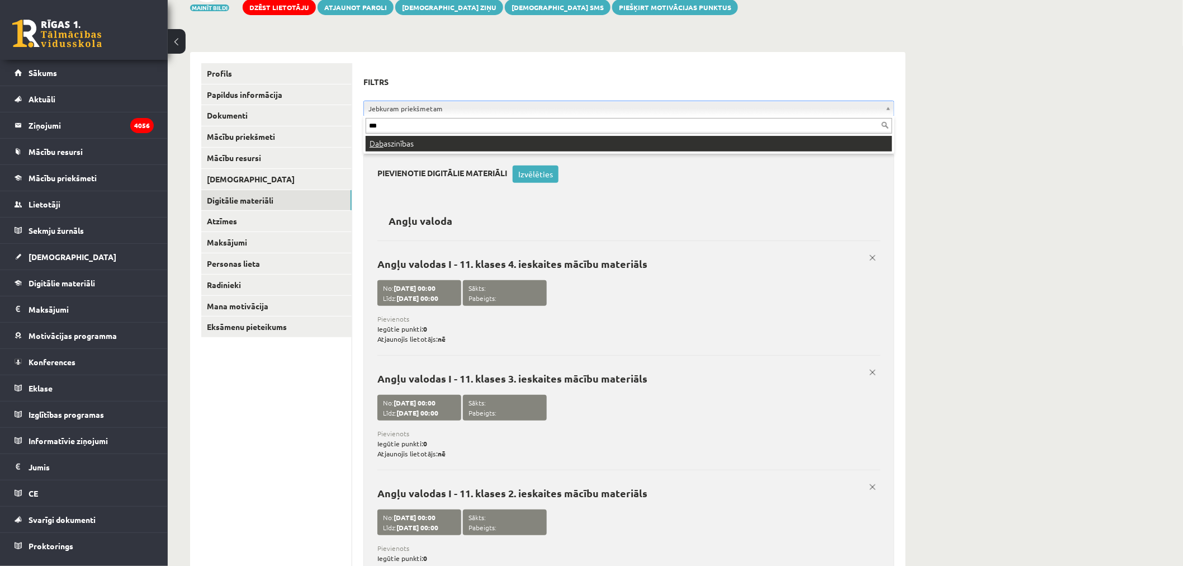
type input "***"
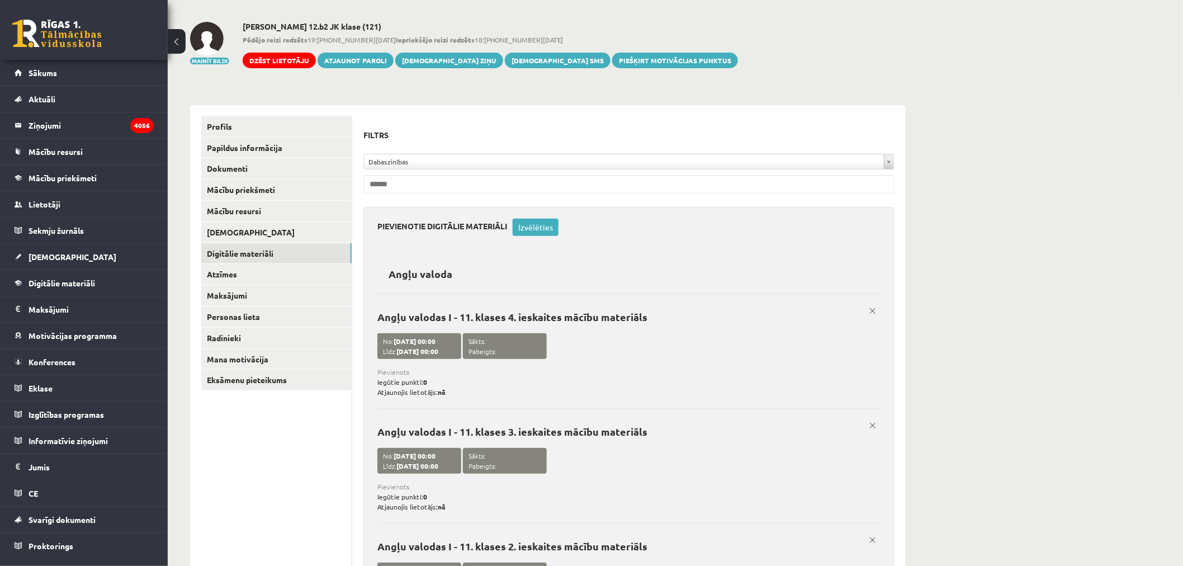
scroll to position [0, 0]
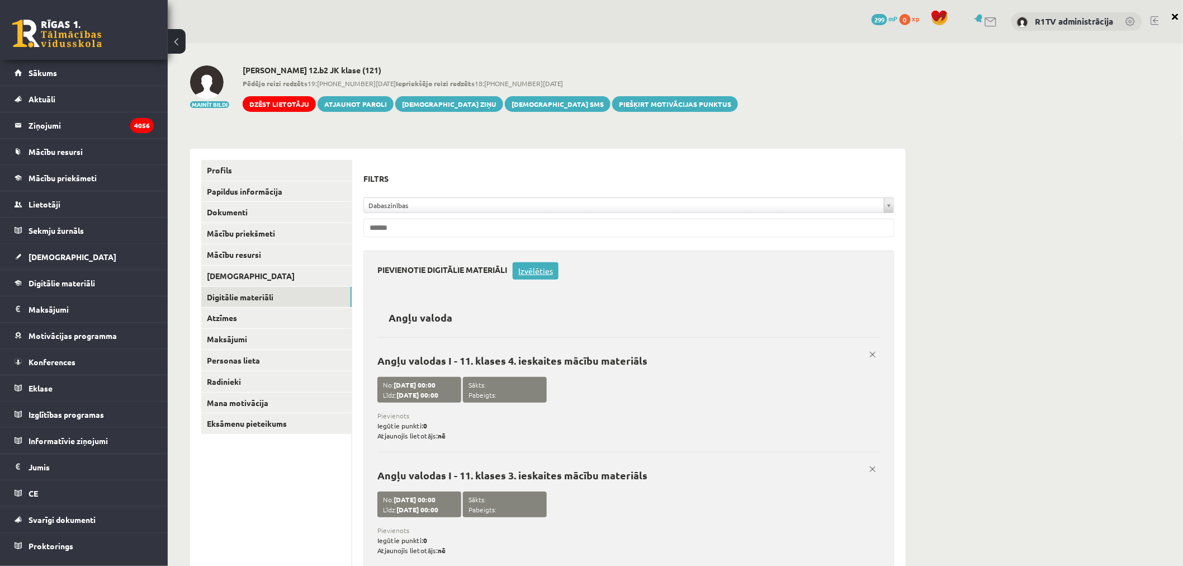
click at [555, 278] on link "Izvēlēties" at bounding box center [536, 270] width 46 height 17
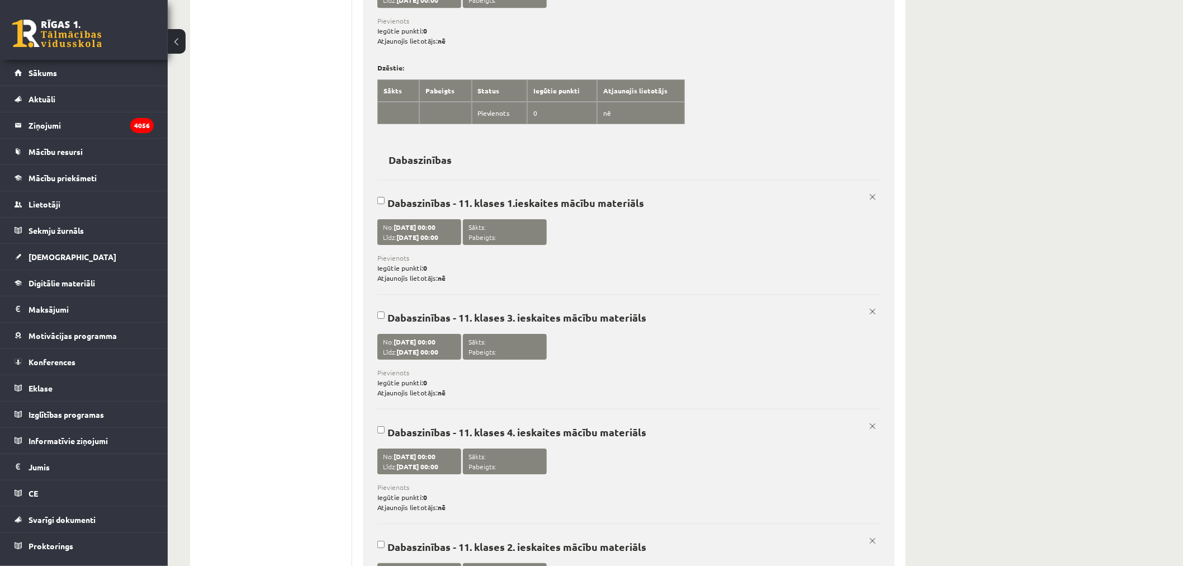
scroll to position [1521, 0]
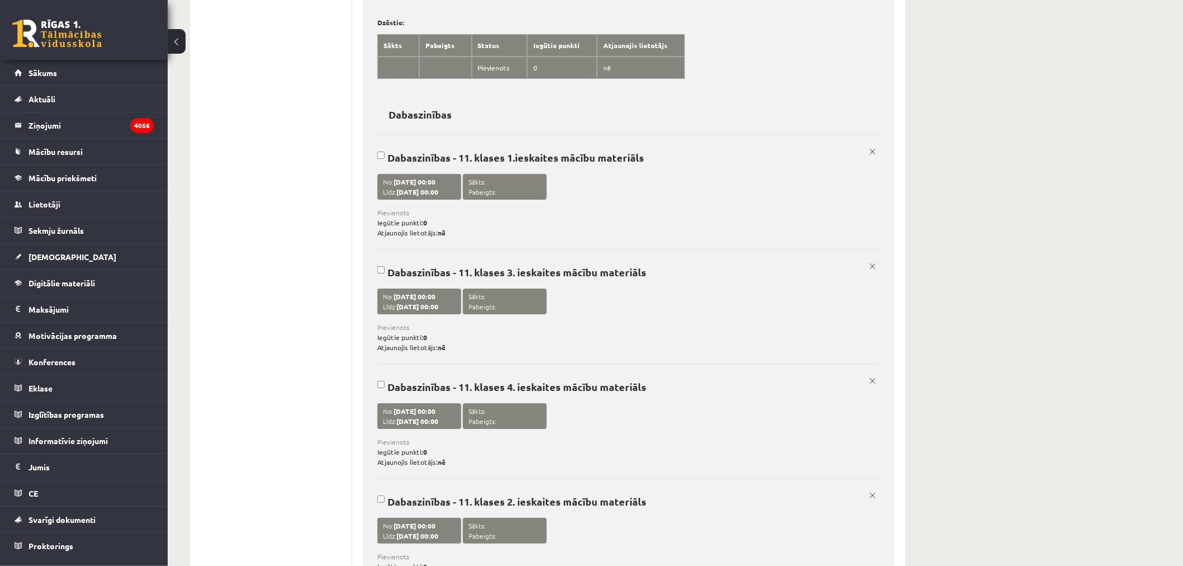
click at [712, 165] on label "Dabaszinības - 11. klases 1.ieskaites mācību materiāls No: 16/10/2025 00:00 Līd…" at bounding box center [628, 185] width 503 height 103
click at [710, 270] on p "Dabaszinības - 11. klases 3. ieskaites mācību materiāls" at bounding box center [624, 272] width 495 height 12
click at [675, 439] on span "Pievienots" at bounding box center [624, 442] width 495 height 10
click at [684, 499] on label "Dabaszinības - 11. klases 2. ieskaites mācību materiāls No: 01/12/2025 00:00 Lī…" at bounding box center [628, 529] width 503 height 103
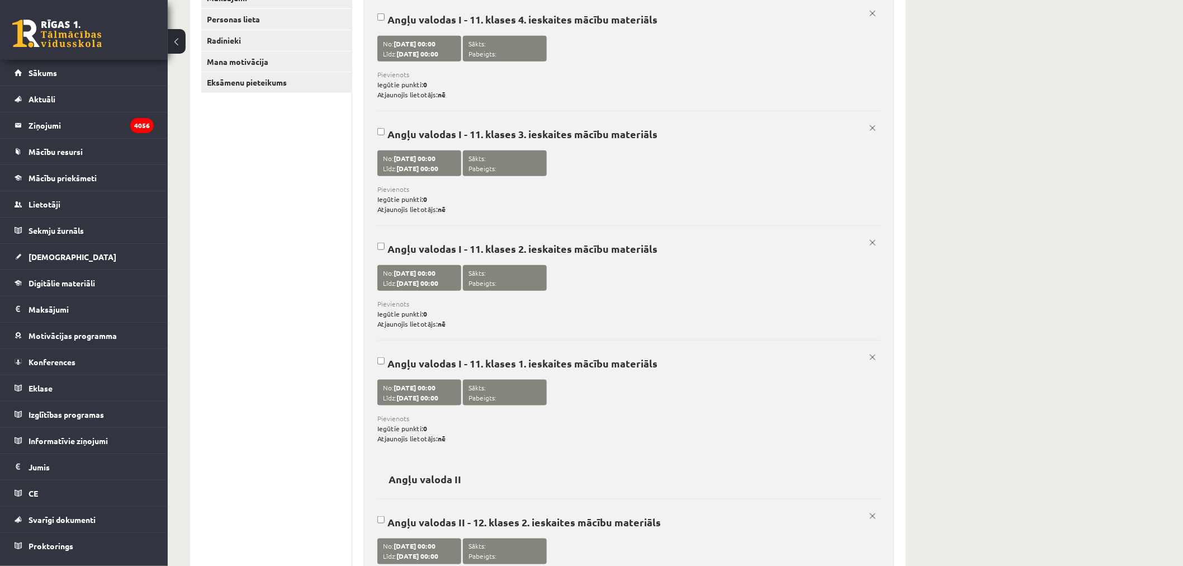
scroll to position [0, 0]
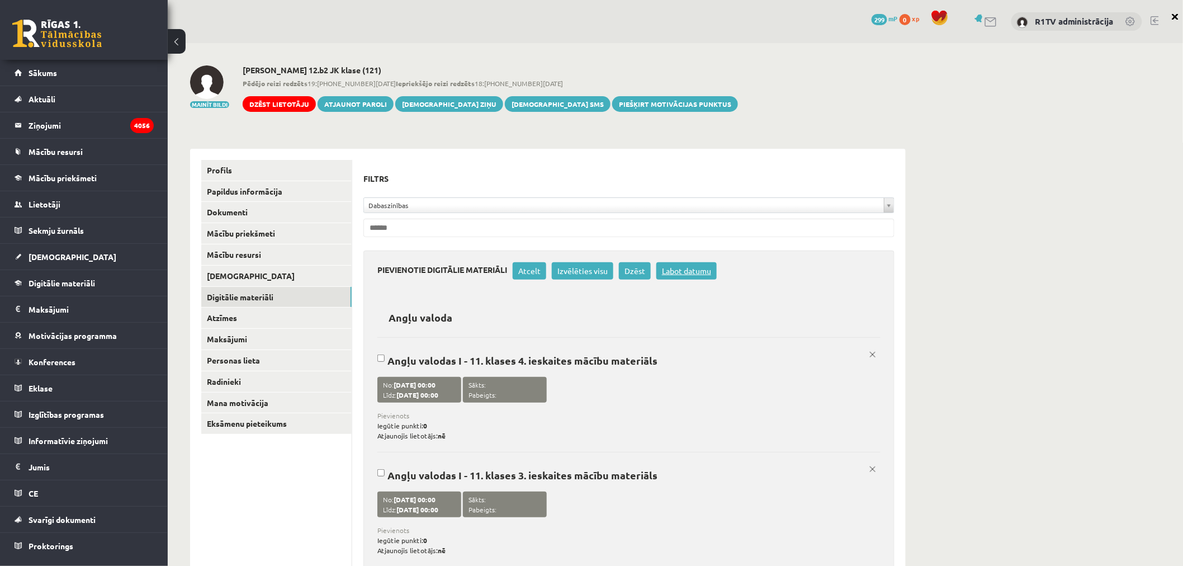
click at [687, 272] on link "Labot datumu" at bounding box center [686, 270] width 60 height 17
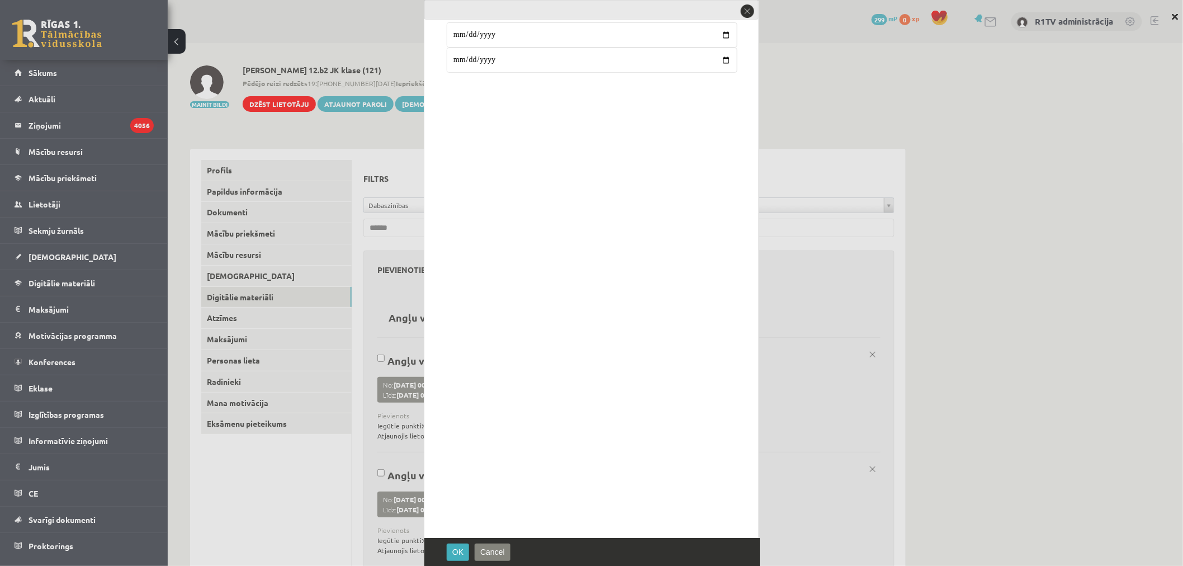
type input "**********"
click at [460, 543] on div "OK Cancel" at bounding box center [591, 552] width 335 height 28
click at [459, 548] on span "OK" at bounding box center [457, 551] width 11 height 9
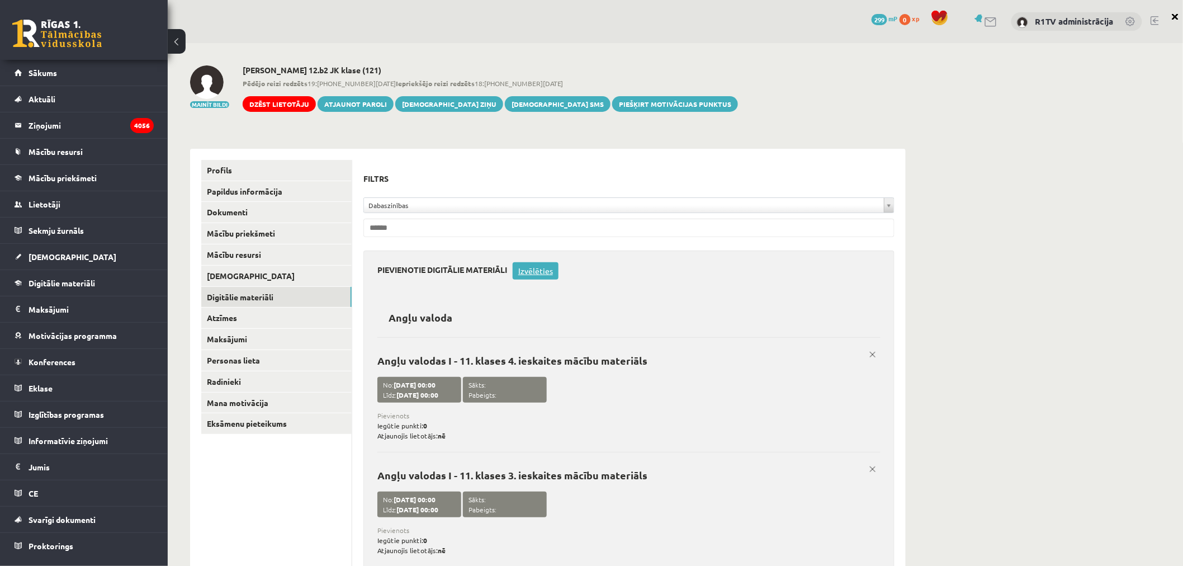
click at [554, 269] on link "Izvēlēties" at bounding box center [536, 270] width 46 height 17
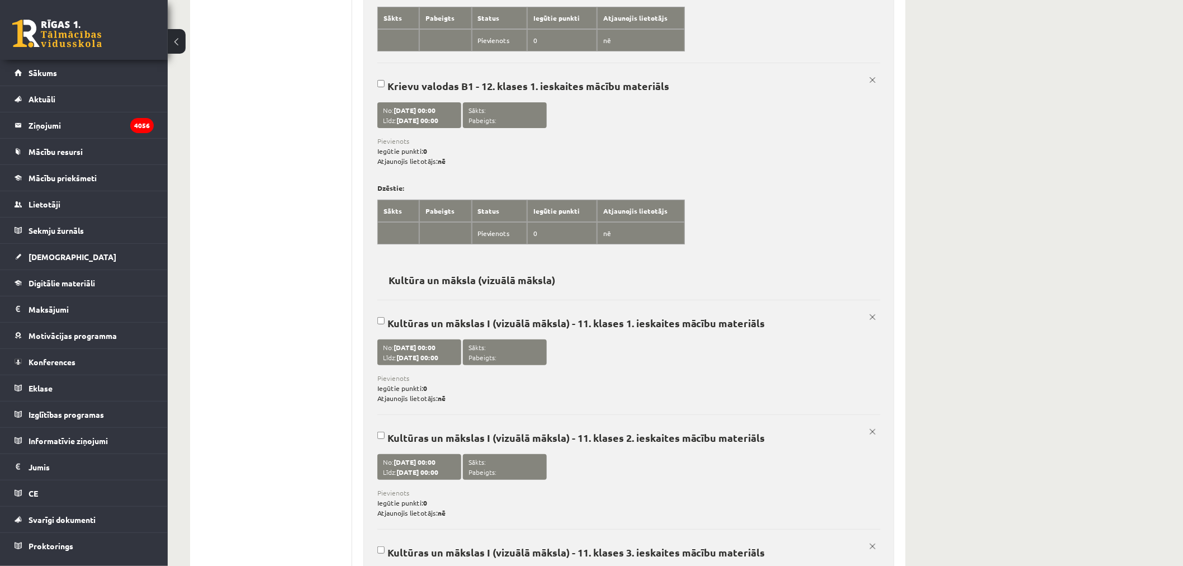
click at [780, 337] on label "Kultūras un mākslas I (vizuālā māksla) - 11. klases 1. ieskaites mācību materiā…" at bounding box center [628, 351] width 503 height 103
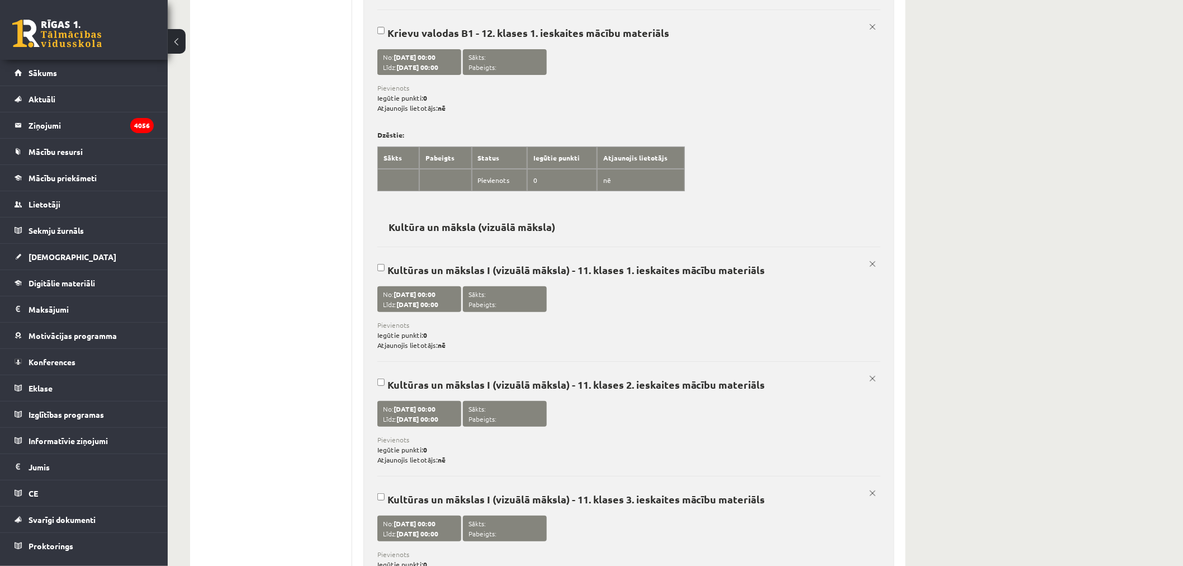
scroll to position [3614, 0]
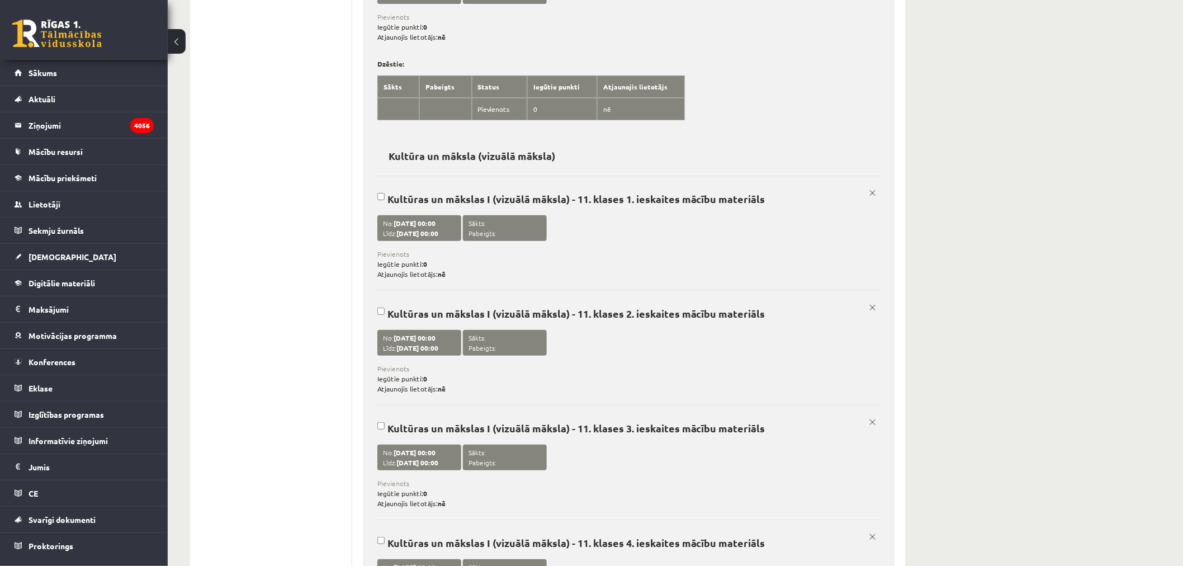
click at [689, 319] on p "Kultūras un mākslas I (vizuālā māksla) - 11. klases 2. ieskaites mācību materiā…" at bounding box center [624, 313] width 495 height 12
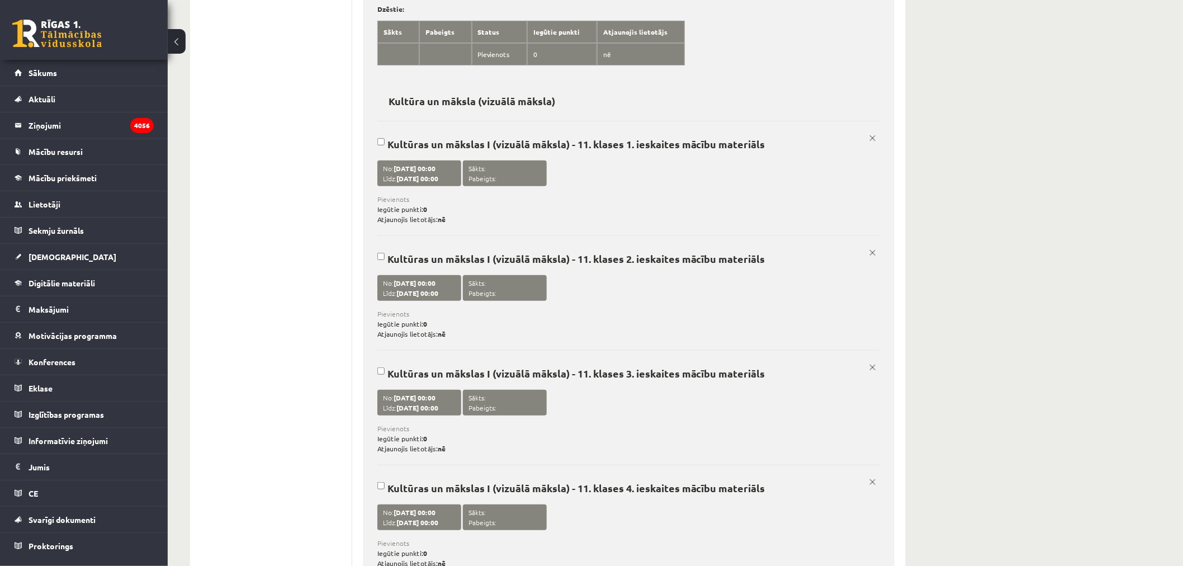
scroll to position [3738, 0]
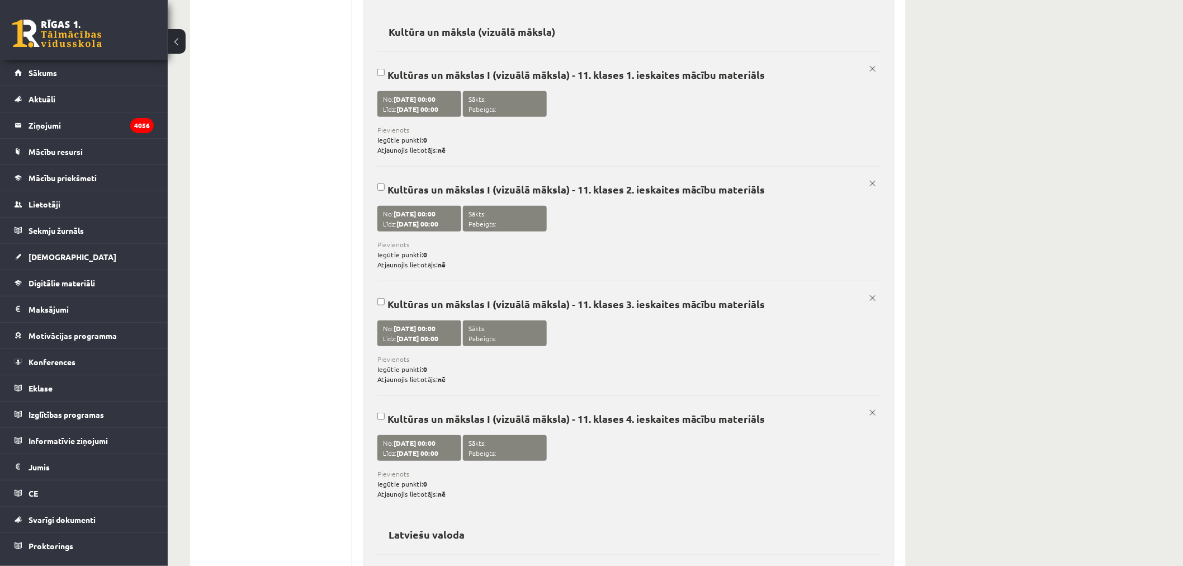
click at [718, 346] on label "Kultūras un mākslas I (vizuālā māksla) - 11. klases 3. ieskaites mācību materiā…" at bounding box center [628, 332] width 503 height 103
click at [707, 430] on label "Kultūras un mākslas I (vizuālā māksla) - 11. klases 4. ieskaites mācību materiā…" at bounding box center [628, 446] width 503 height 103
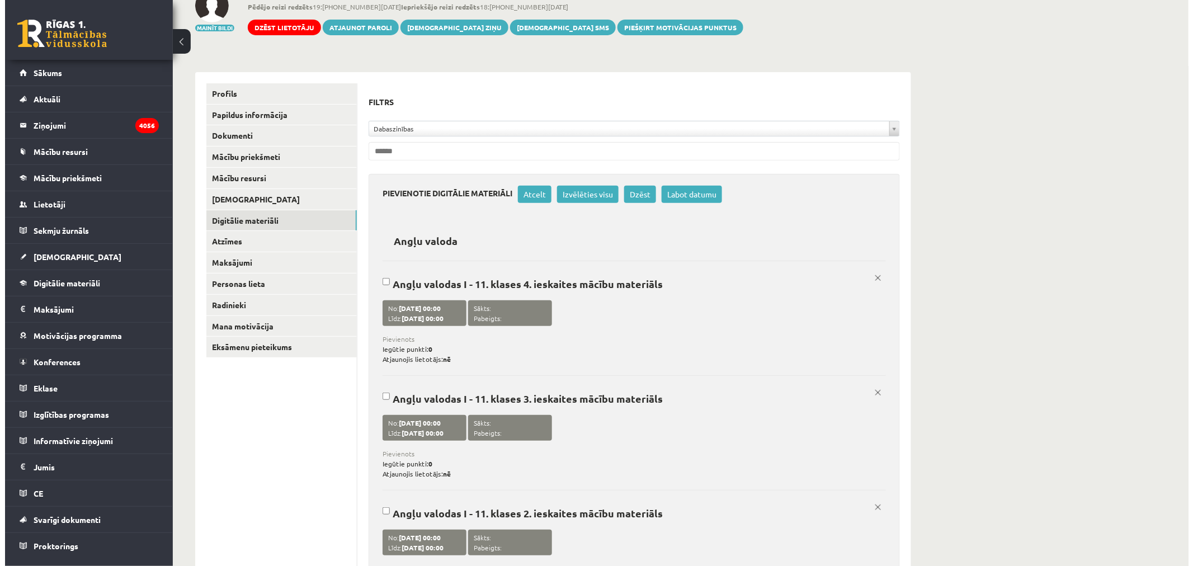
scroll to position [0, 0]
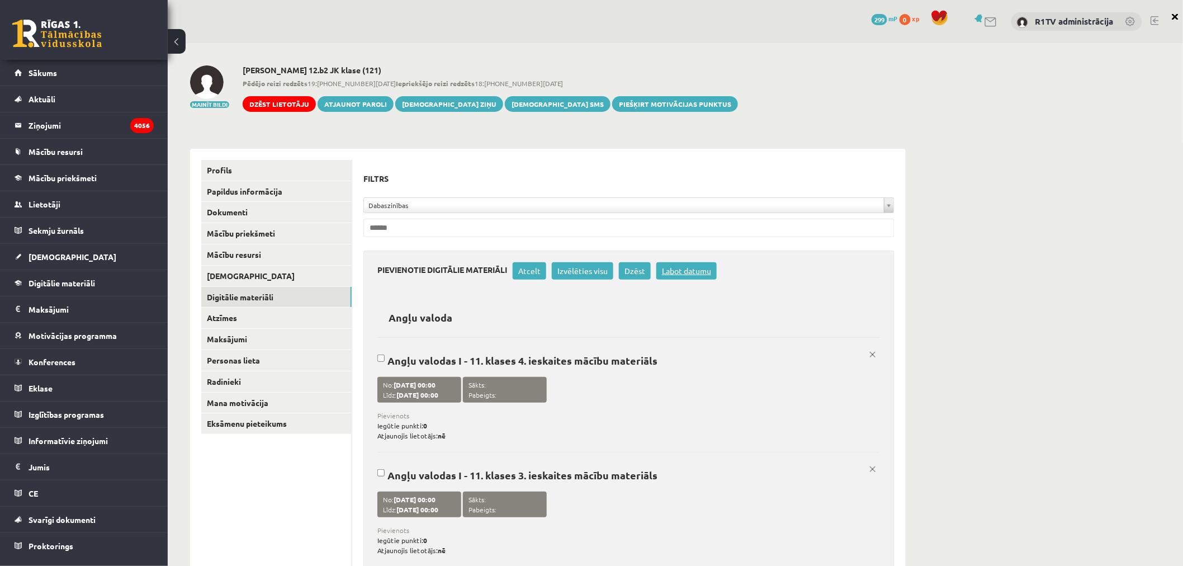
click at [697, 270] on link "Labot datumu" at bounding box center [686, 270] width 60 height 17
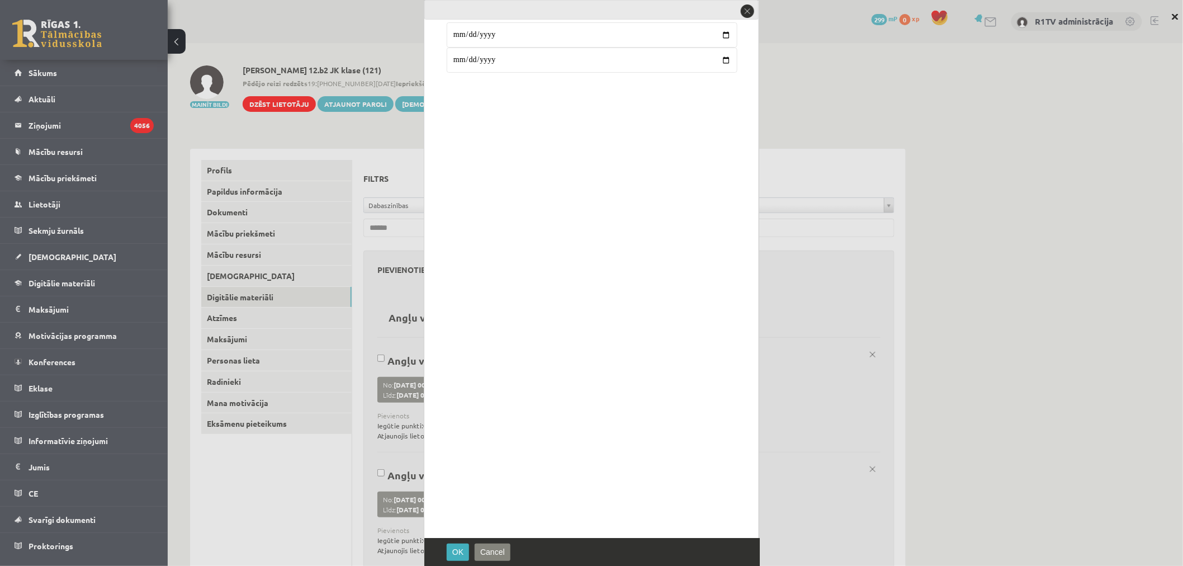
type input "**********"
click at [454, 556] on button "OK" at bounding box center [458, 551] width 22 height 17
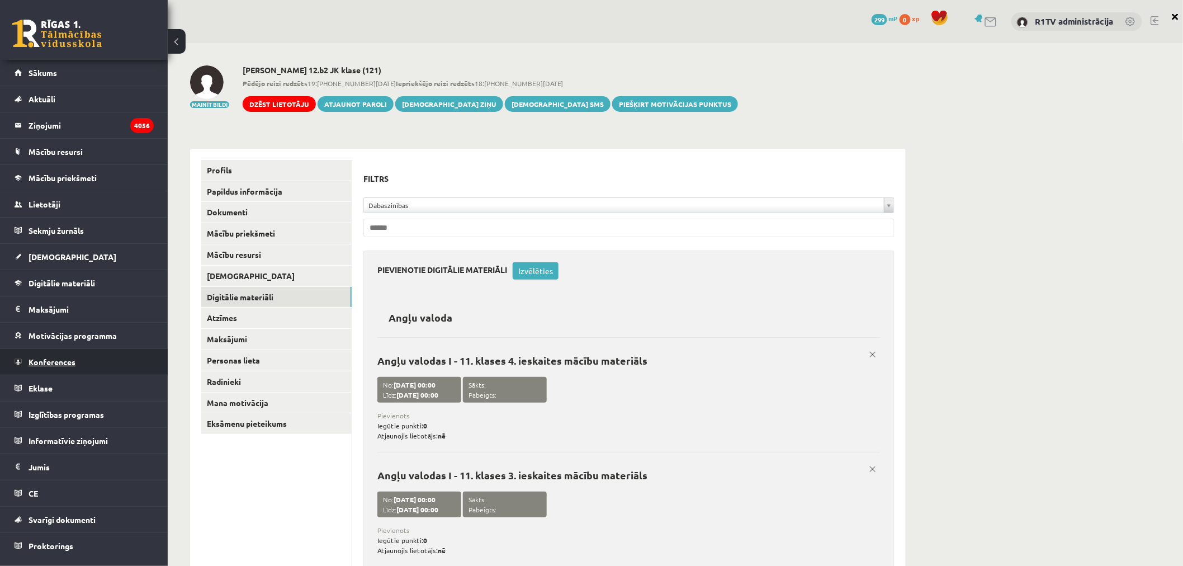
click at [75, 368] on link "Konferences" at bounding box center [84, 362] width 139 height 26
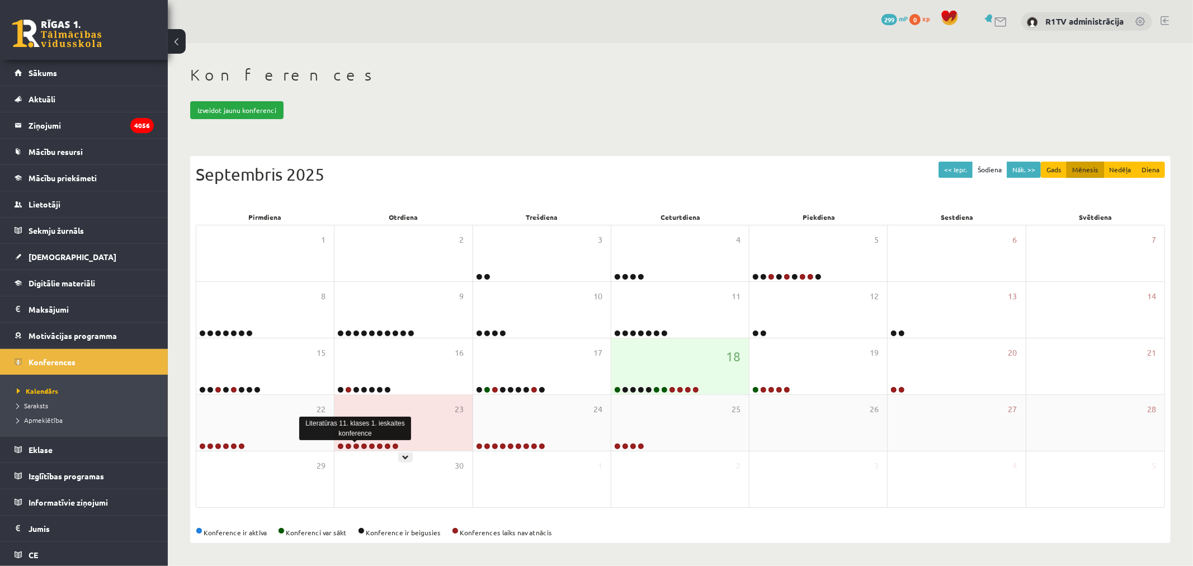
click at [356, 444] on link at bounding box center [356, 446] width 7 height 7
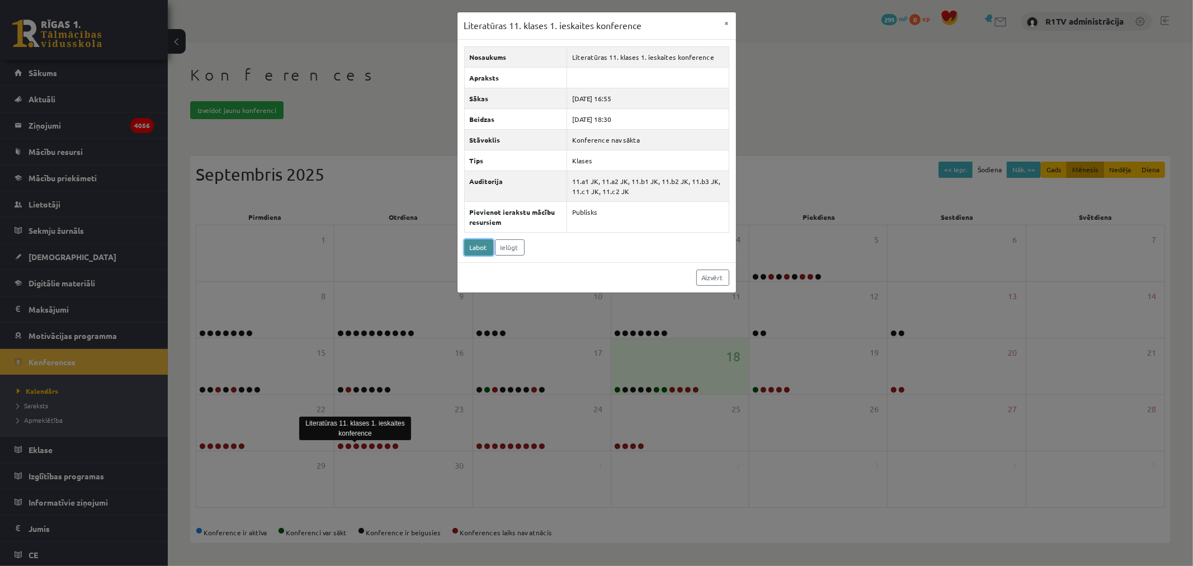
click at [481, 247] on link "Labot" at bounding box center [478, 247] width 29 height 16
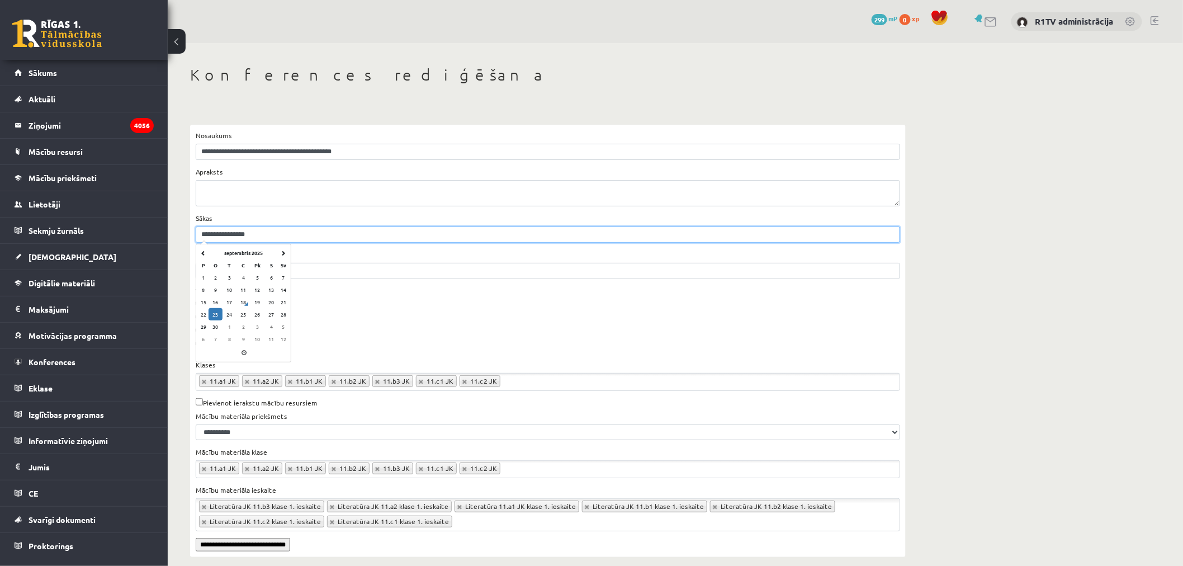
click at [232, 235] on input "**********" at bounding box center [548, 234] width 704 height 16
click at [225, 319] on td "24" at bounding box center [230, 314] width 14 height 12
type input "**********"
click at [478, 321] on div "Klases" at bounding box center [548, 319] width 704 height 13
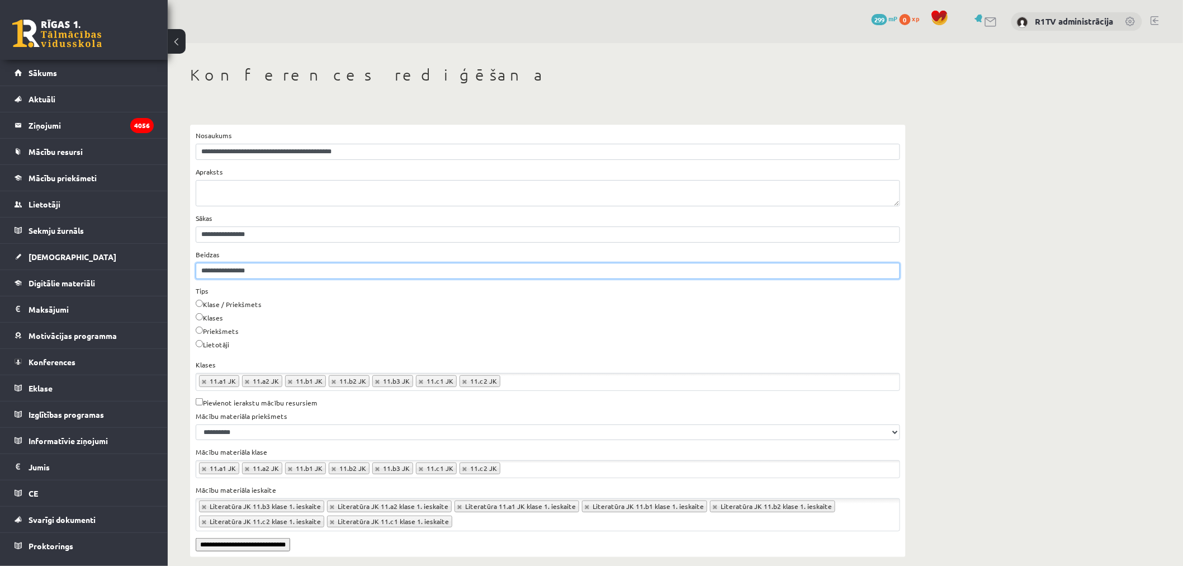
click at [233, 271] on input "**********" at bounding box center [548, 271] width 704 height 16
click at [232, 350] on td "24" at bounding box center [230, 350] width 14 height 12
type input "**********"
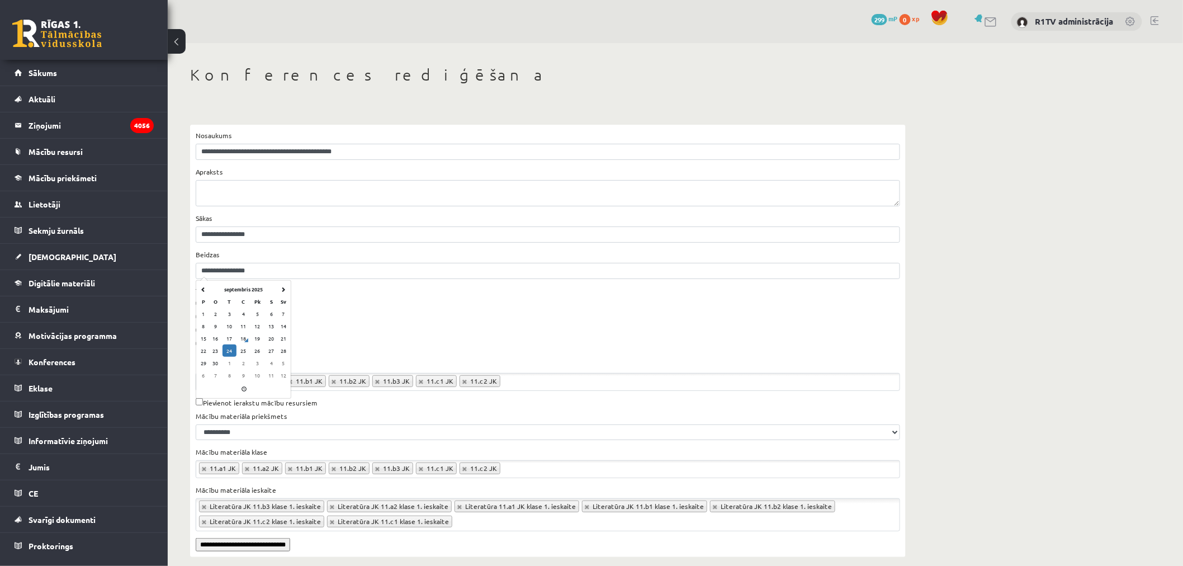
click at [354, 323] on div "Klases" at bounding box center [548, 319] width 704 height 13
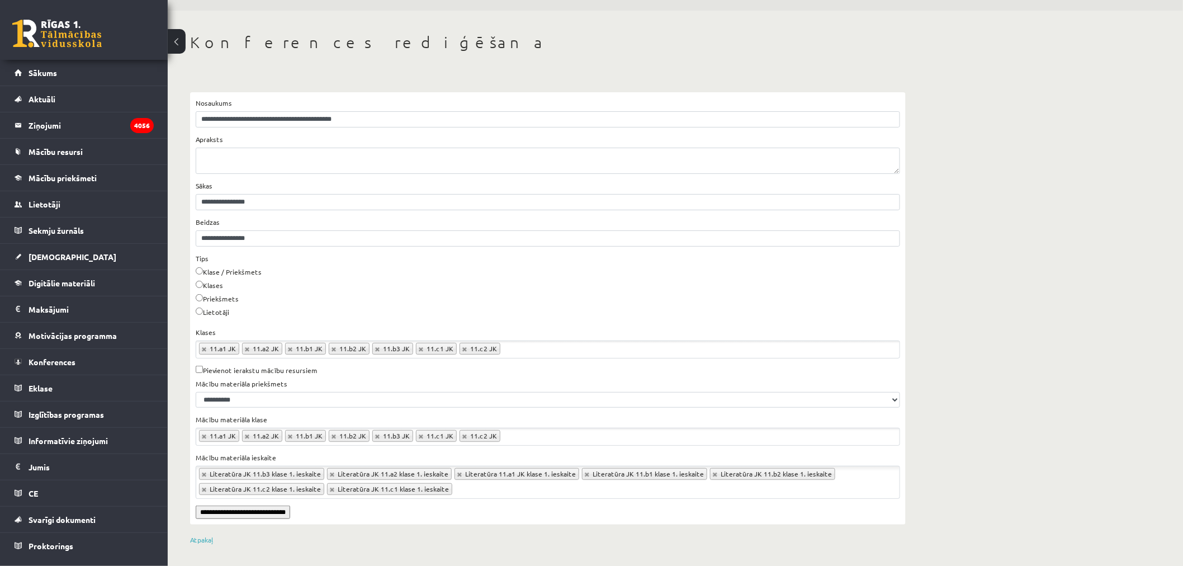
click at [262, 512] on input "**********" at bounding box center [243, 511] width 94 height 13
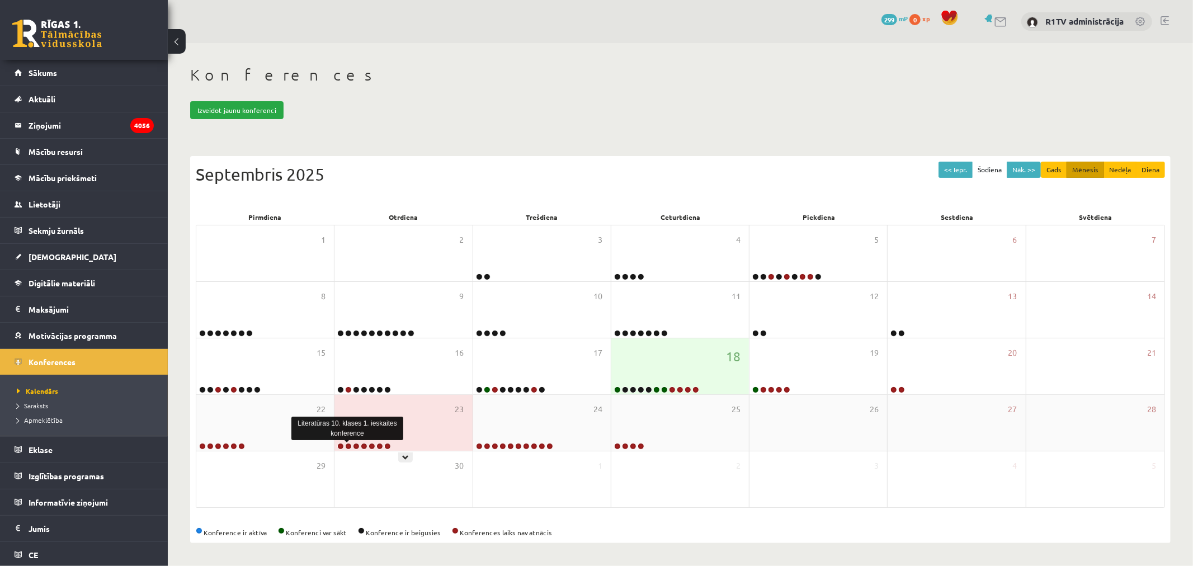
click at [349, 446] on link at bounding box center [348, 446] width 7 height 7
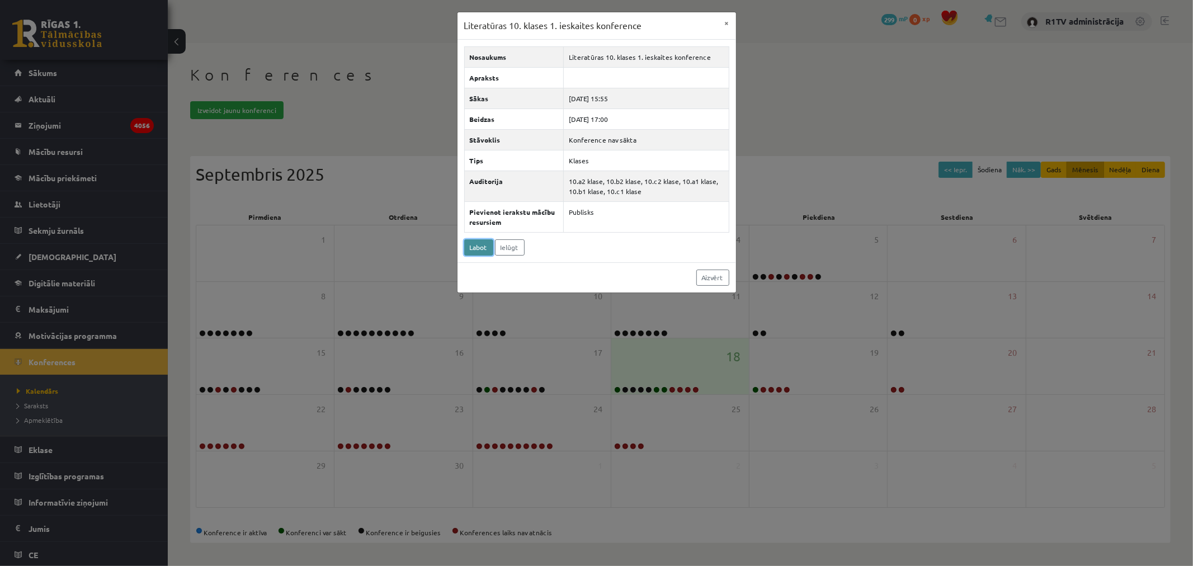
click at [478, 248] on link "Labot" at bounding box center [478, 247] width 29 height 16
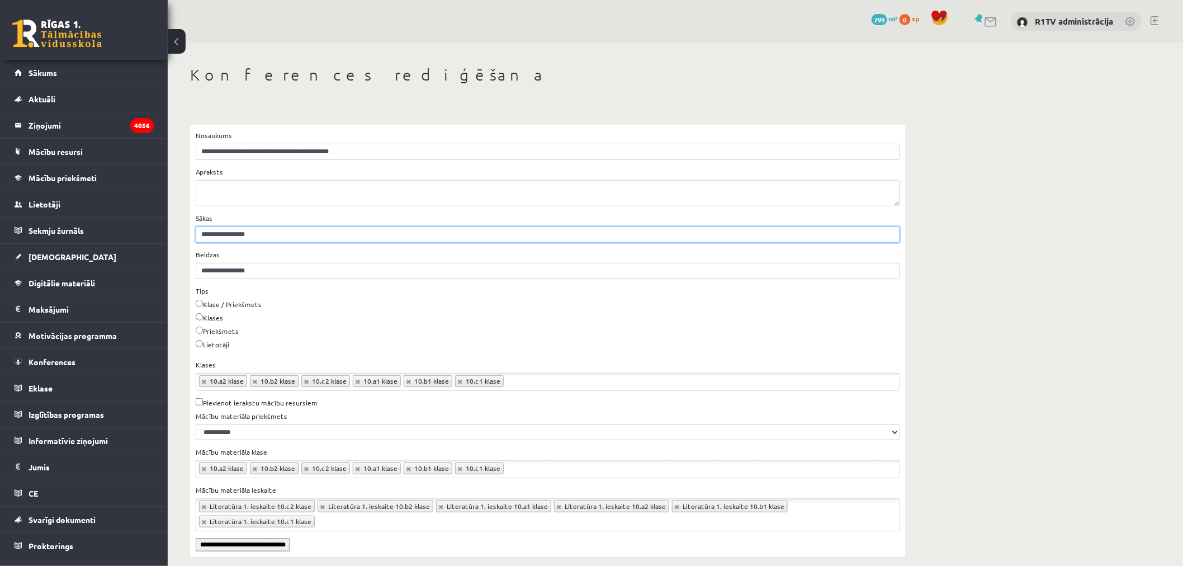
click at [233, 236] on input "**********" at bounding box center [548, 234] width 704 height 16
click at [226, 311] on td "24" at bounding box center [230, 314] width 14 height 12
type input "**********"
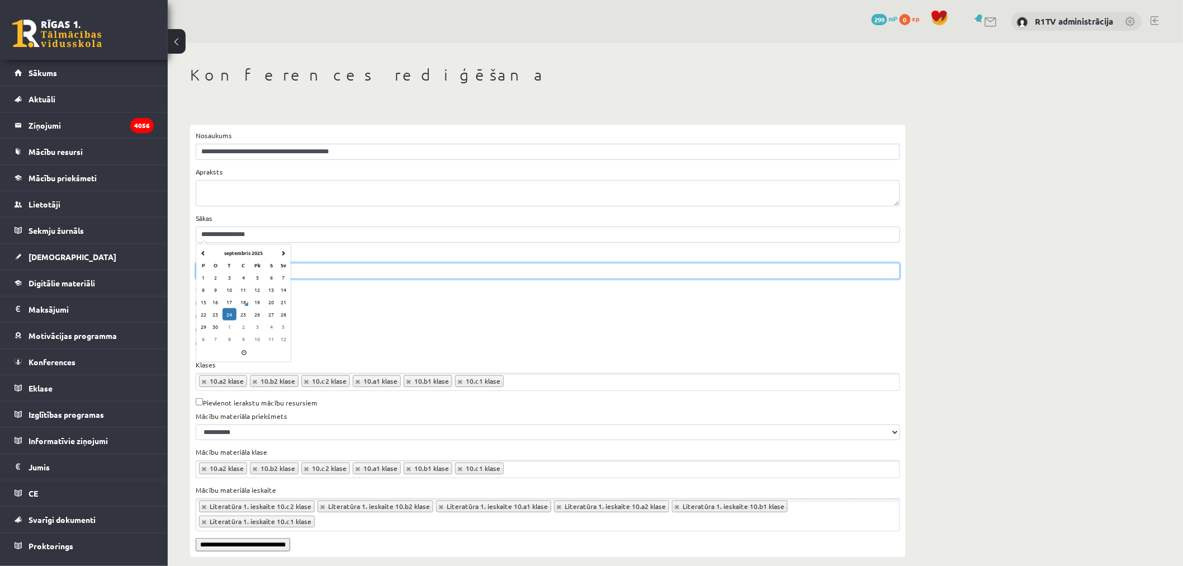
click at [339, 278] on input "**********" at bounding box center [548, 271] width 704 height 16
click at [230, 348] on td "24" at bounding box center [230, 350] width 14 height 12
type input "**********"
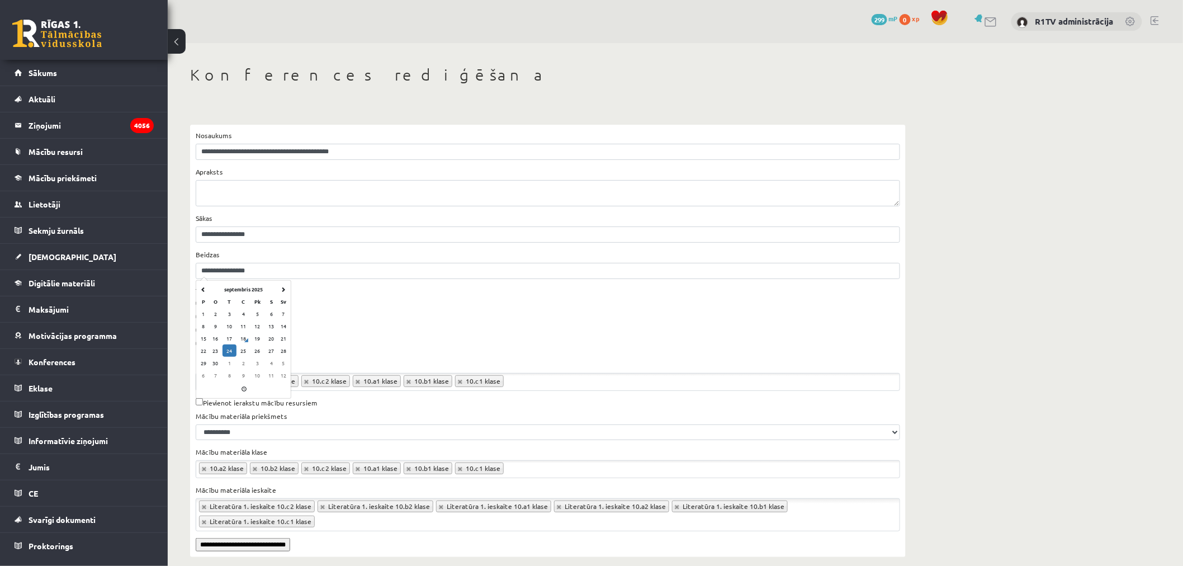
click at [351, 311] on div "Klase / Priekšmets" at bounding box center [548, 305] width 704 height 13
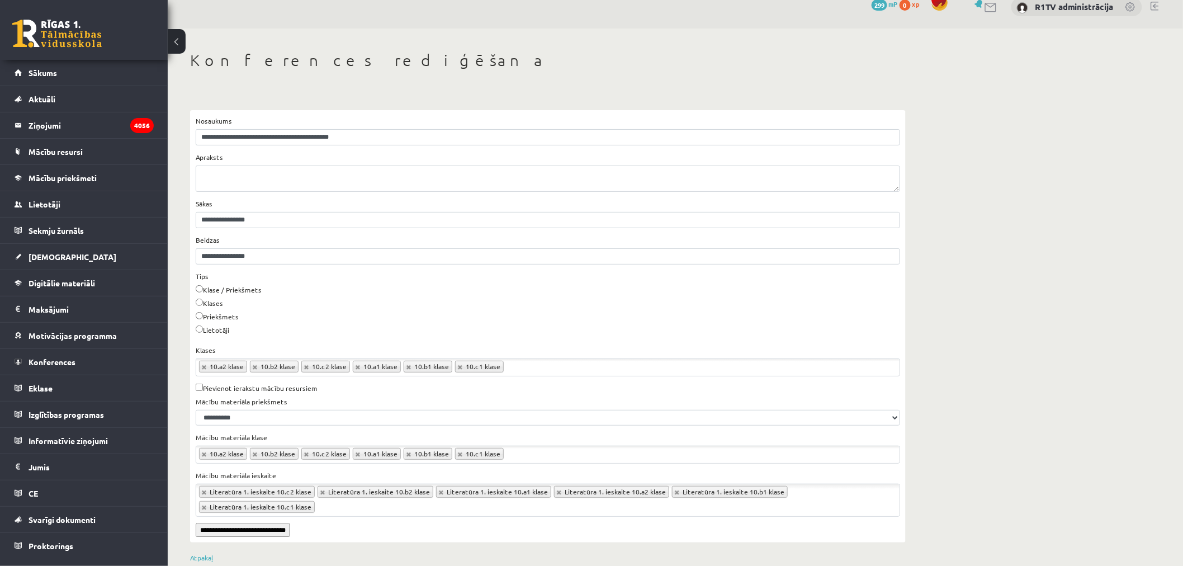
scroll to position [18, 0]
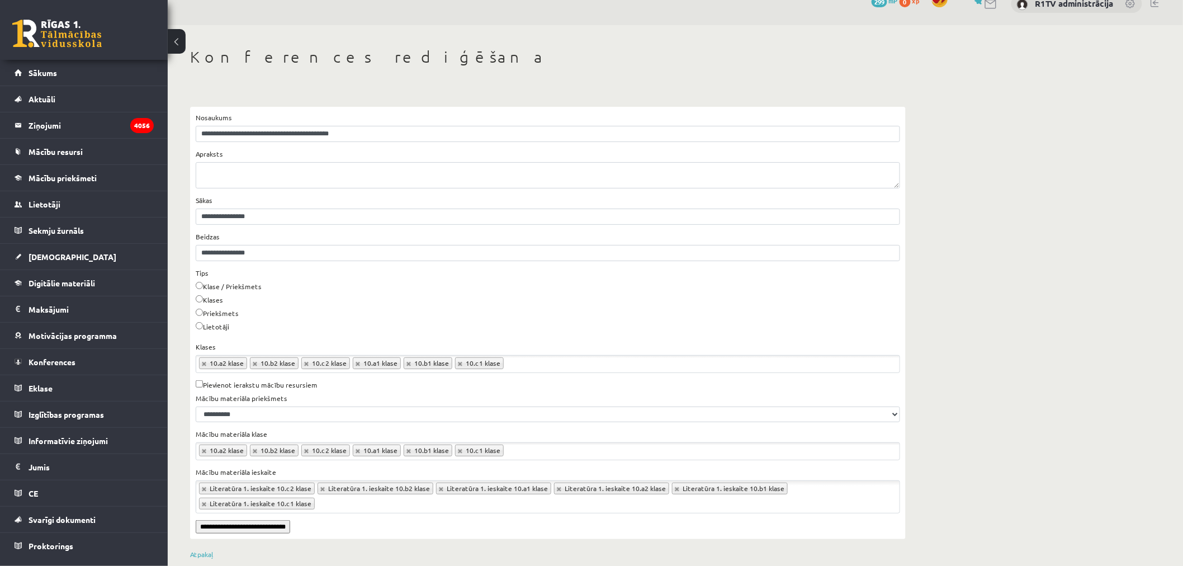
click at [231, 520] on input "**********" at bounding box center [243, 526] width 94 height 13
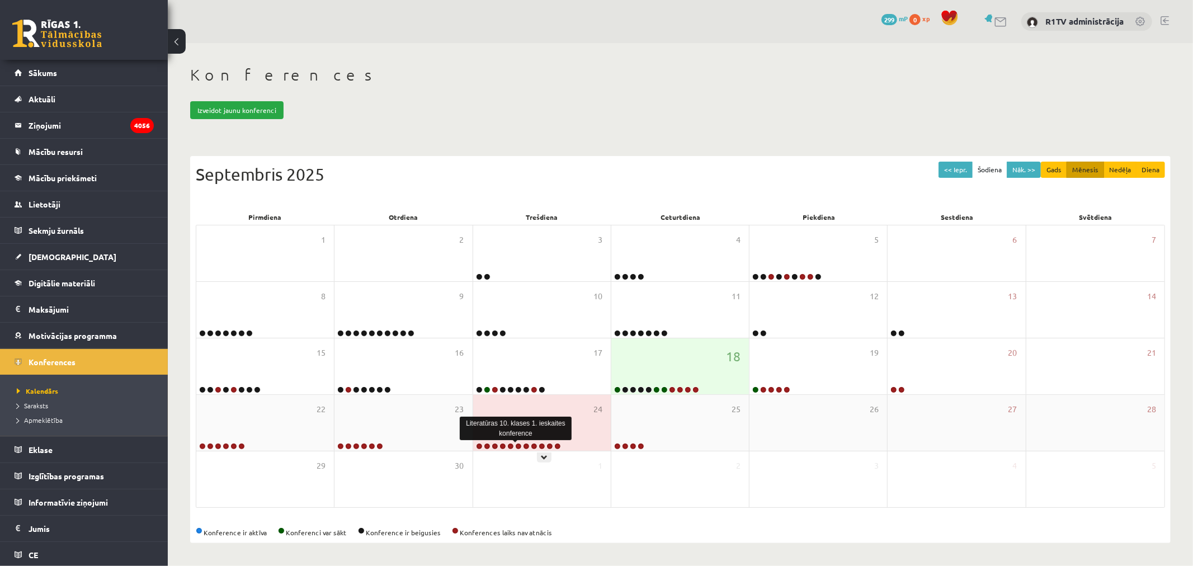
click at [520, 446] on link at bounding box center [518, 446] width 7 height 7
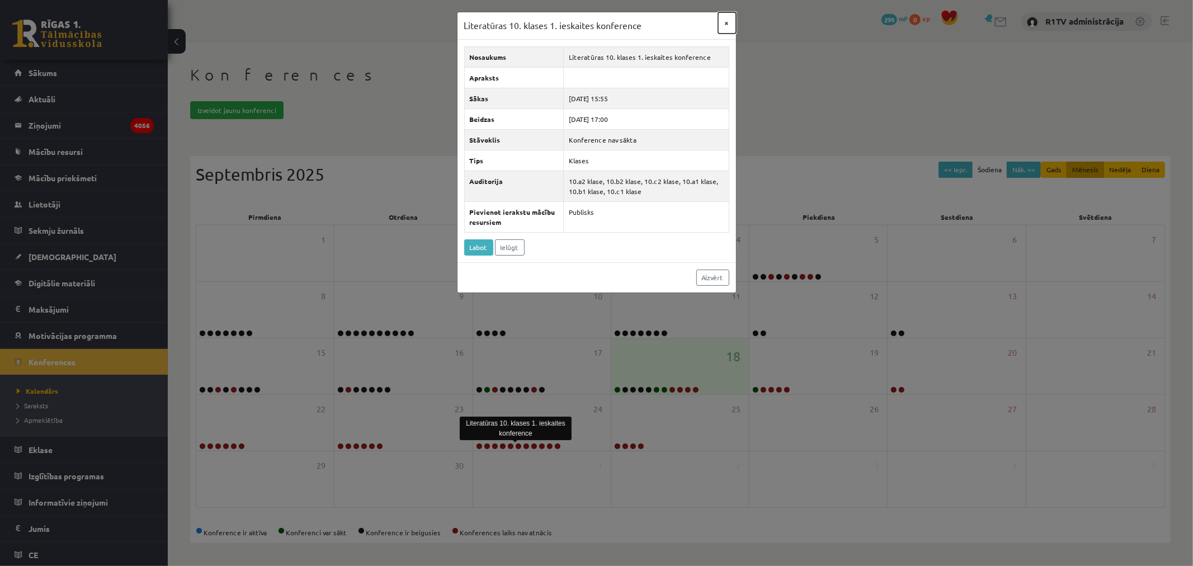
click at [723, 26] on button "×" at bounding box center [727, 22] width 18 height 21
